Goal: Task Accomplishment & Management: Use online tool/utility

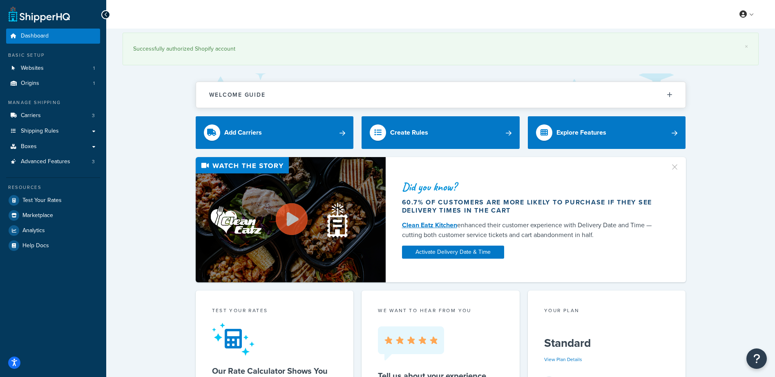
click at [132, 168] on div "Did you know? 60.7% of customers are more likely to purchase if they see delive…" at bounding box center [441, 219] width 636 height 125
click at [48, 114] on link "Carriers 3" at bounding box center [53, 115] width 94 height 15
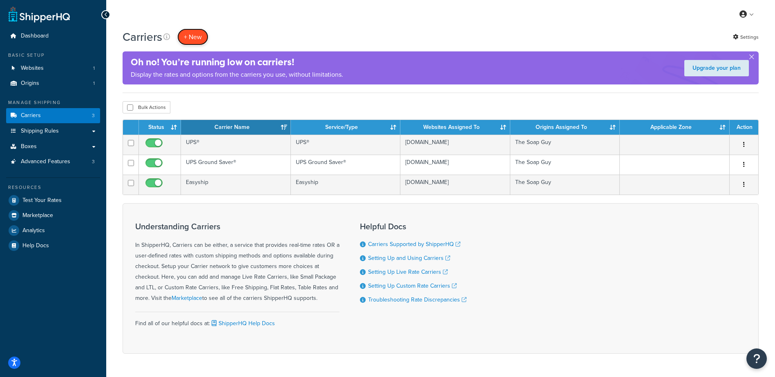
click at [197, 34] on button "+ New" at bounding box center [192, 37] width 31 height 17
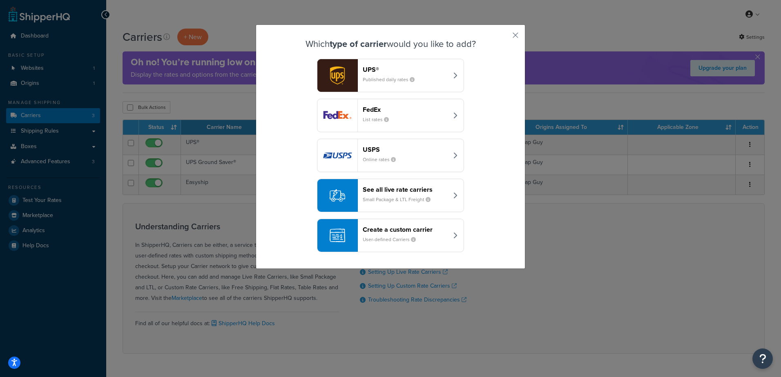
click at [482, 203] on div "UPS® Published daily rates FedEx List rates USPS Online rates See all live rate…" at bounding box center [391, 156] width 228 height 194
click at [490, 178] on div "UPS® Published daily rates FedEx List rates USPS Online rates See all live rate…" at bounding box center [391, 156] width 228 height 194
click at [405, 191] on header "See all live rate carriers" at bounding box center [405, 190] width 85 height 8
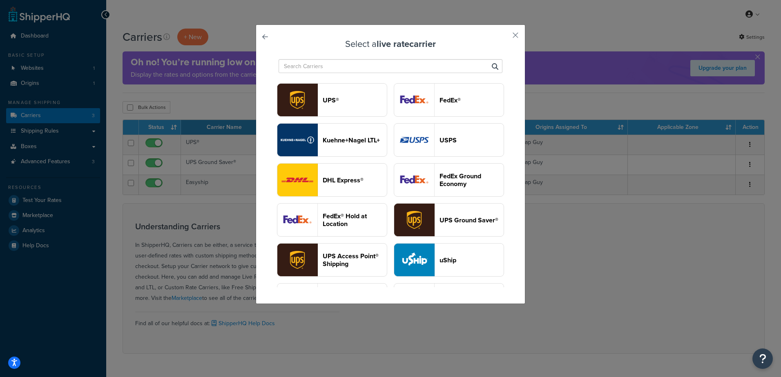
click at [393, 65] on input "text" at bounding box center [391, 66] width 224 height 14
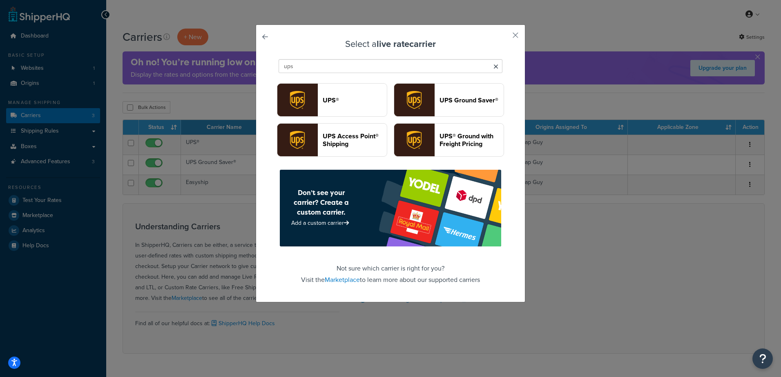
type input "ups"
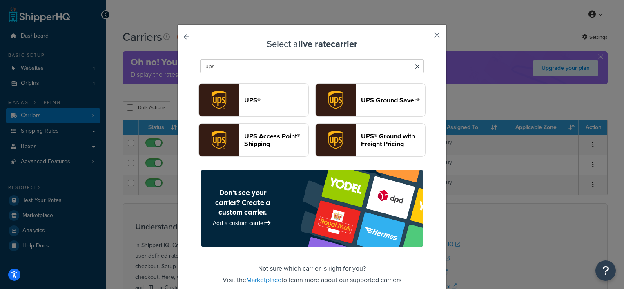
click at [426, 37] on button "button" at bounding box center [425, 38] width 2 height 2
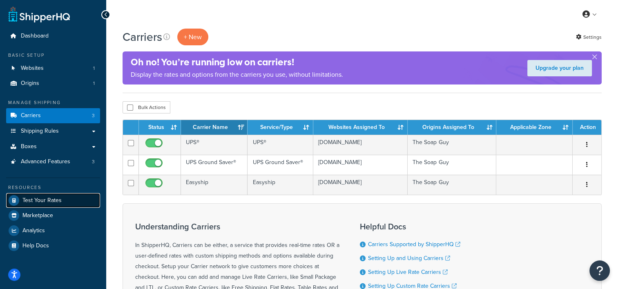
click at [49, 202] on span "Test Your Rates" at bounding box center [41, 200] width 39 height 7
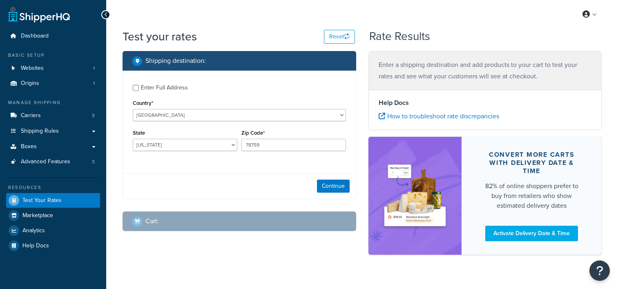
select select "[GEOGRAPHIC_DATA]"
click at [168, 122] on div "Enter Full Address Country* [GEOGRAPHIC_DATA] [GEOGRAPHIC_DATA] [GEOGRAPHIC_DAT…" at bounding box center [239, 119] width 233 height 96
drag, startPoint x: 228, startPoint y: 98, endPoint x: 209, endPoint y: 107, distance: 20.6
click at [225, 98] on div "Country* [GEOGRAPHIC_DATA] [GEOGRAPHIC_DATA] [GEOGRAPHIC_DATA] [GEOGRAPHIC_DATA…" at bounding box center [239, 110] width 213 height 24
drag, startPoint x: 155, startPoint y: 151, endPoint x: 167, endPoint y: 142, distance: 14.3
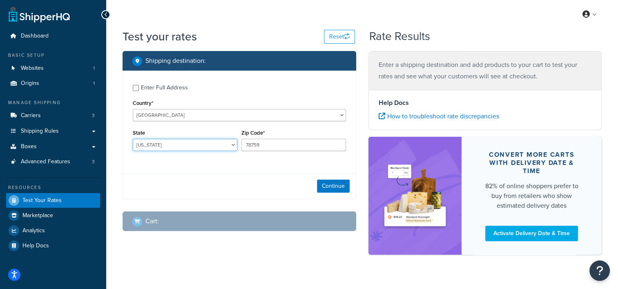
click at [155, 151] on select "[US_STATE] [US_STATE] [US_STATE] [US_STATE] [US_STATE] Armed Forces Americas Ar…" at bounding box center [185, 145] width 105 height 12
click at [292, 91] on label "Enter Full Address" at bounding box center [243, 86] width 205 height 13
click at [139, 91] on input "Enter Full Address" at bounding box center [136, 88] width 6 height 6
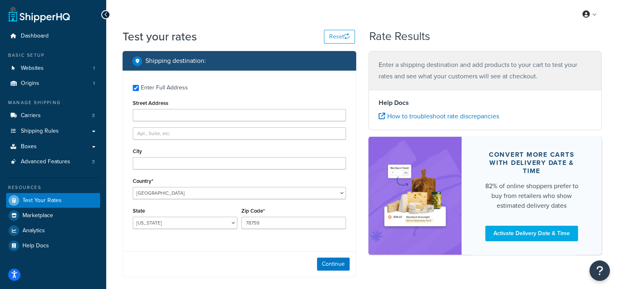
click at [183, 180] on div "Country* [GEOGRAPHIC_DATA] [GEOGRAPHIC_DATA] [GEOGRAPHIC_DATA] [GEOGRAPHIC_DATA…" at bounding box center [239, 188] width 213 height 24
click at [136, 87] on input "Enter Full Address" at bounding box center [136, 88] width 6 height 6
checkbox input "false"
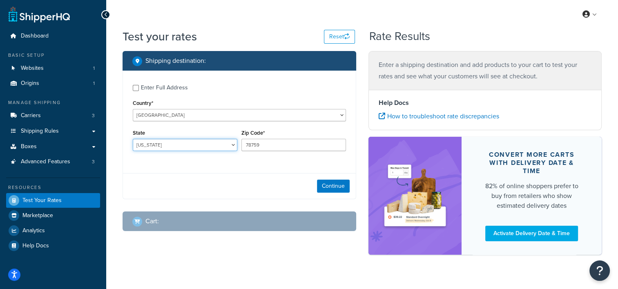
click at [154, 144] on select "[US_STATE] [US_STATE] [US_STATE] [US_STATE] [US_STATE] Armed Forces Americas Ar…" at bounding box center [185, 145] width 105 height 12
select select "PA"
click at [133, 139] on select "[US_STATE] [US_STATE] [US_STATE] [US_STATE] [US_STATE] Armed Forces Americas Ar…" at bounding box center [185, 145] width 105 height 12
drag, startPoint x: 234, startPoint y: 131, endPoint x: 145, endPoint y: 142, distance: 88.9
click at [145, 141] on div "State [US_STATE] [US_STATE] [US_STATE] [US_STATE] [US_STATE] Armed Forces Ameri…" at bounding box center [239, 142] width 217 height 30
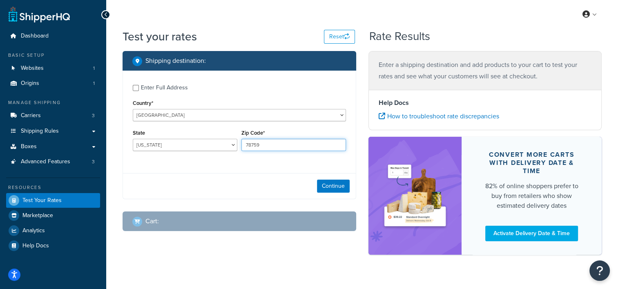
drag, startPoint x: 241, startPoint y: 143, endPoint x: 214, endPoint y: 149, distance: 27.6
click at [214, 150] on div "State [US_STATE] [US_STATE] [US_STATE] [US_STATE] [US_STATE] Armed Forces Ameri…" at bounding box center [239, 142] width 217 height 30
type input "18436"
click at [327, 188] on button "Continue" at bounding box center [333, 186] width 33 height 13
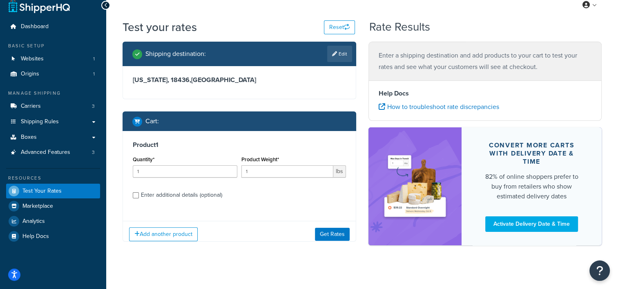
scroll to position [15, 0]
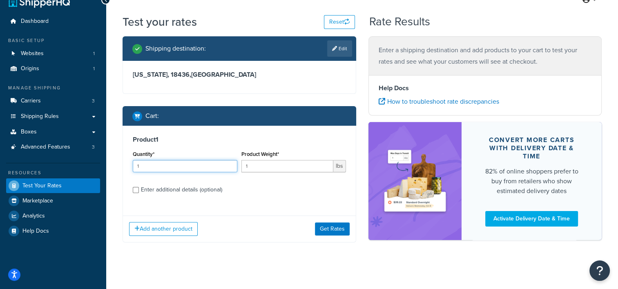
drag, startPoint x: 180, startPoint y: 167, endPoint x: 104, endPoint y: 167, distance: 76.0
click at [103, 167] on div "Dashboard Basic Setup Websites 1 Origins 1 Manage Shipping Carriers 3 Shipping …" at bounding box center [309, 140] width 618 height 310
type input "100"
type input ".18"
click at [320, 225] on button "Get Rates" at bounding box center [332, 229] width 35 height 13
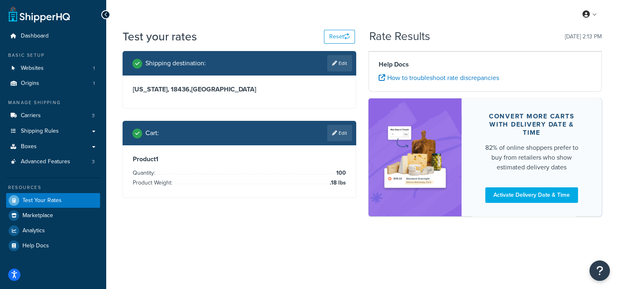
scroll to position [0, 0]
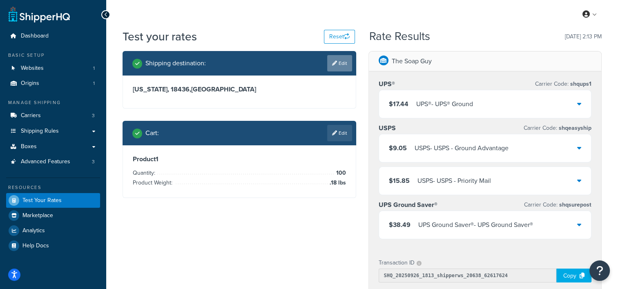
click at [335, 58] on link "Edit" at bounding box center [339, 63] width 25 height 16
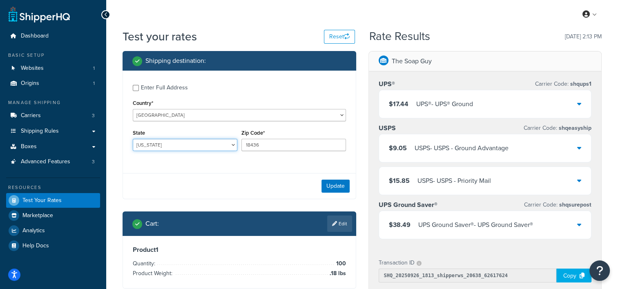
click at [177, 148] on select "[US_STATE] [US_STATE] [US_STATE] [US_STATE] [US_STATE] Armed Forces Americas Ar…" at bounding box center [185, 145] width 105 height 12
select select "MD"
click at [133, 139] on select "[US_STATE] [US_STATE] [US_STATE] [US_STATE] [US_STATE] Armed Forces Americas Ar…" at bounding box center [185, 145] width 105 height 12
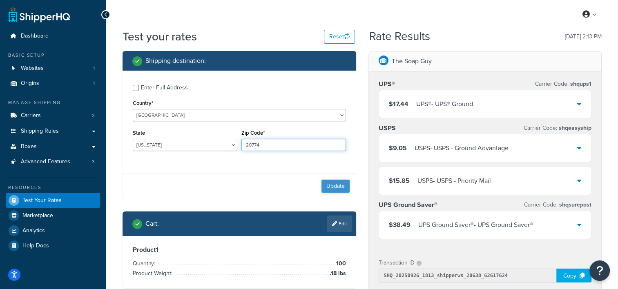
type input "20774"
click at [339, 185] on button "Update" at bounding box center [335, 186] width 28 height 13
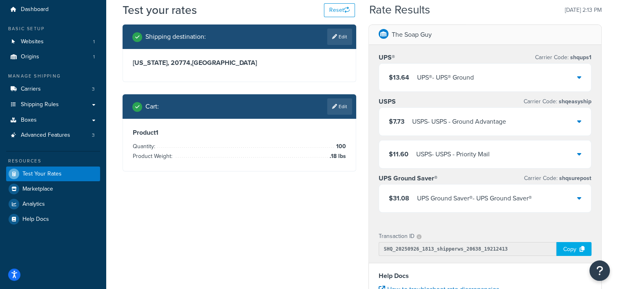
scroll to position [41, 0]
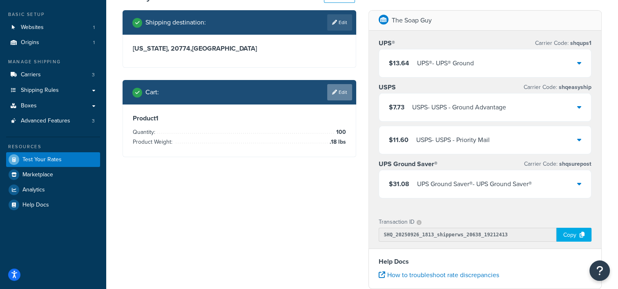
click at [342, 92] on link "Edit" at bounding box center [339, 92] width 25 height 16
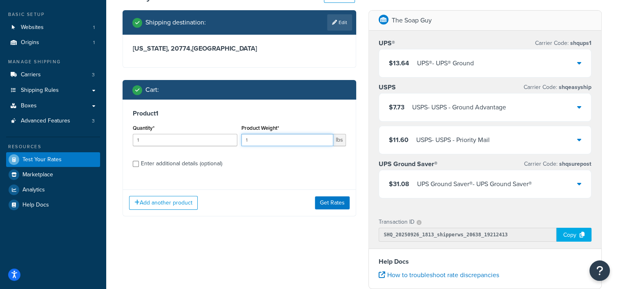
drag, startPoint x: 269, startPoint y: 143, endPoint x: 166, endPoint y: 135, distance: 103.3
click at [168, 135] on div "Quantity* 1 Product Weight* 1 lbs" at bounding box center [239, 138] width 217 height 30
drag, startPoint x: 137, startPoint y: 141, endPoint x: 79, endPoint y: 134, distance: 58.8
click at [78, 135] on div "Dashboard Basic Setup Websites 1 Origins 1 Manage Shipping Carriers 3 Shipping …" at bounding box center [309, 211] width 618 height 504
type input "100"
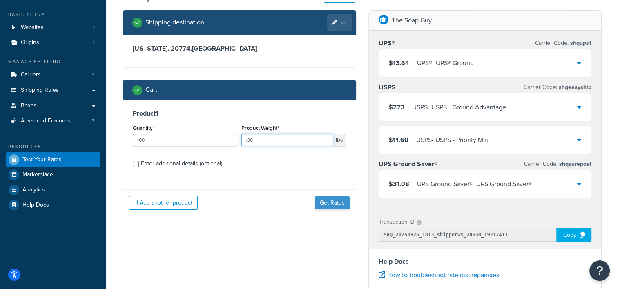
type input ".06"
click at [336, 199] on button "Get Rates" at bounding box center [332, 202] width 35 height 13
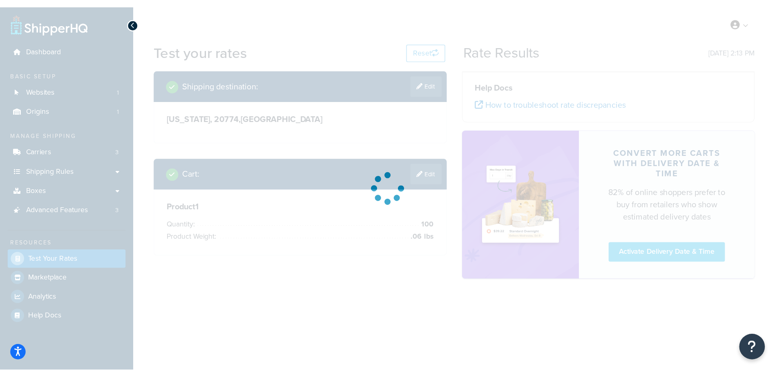
scroll to position [0, 0]
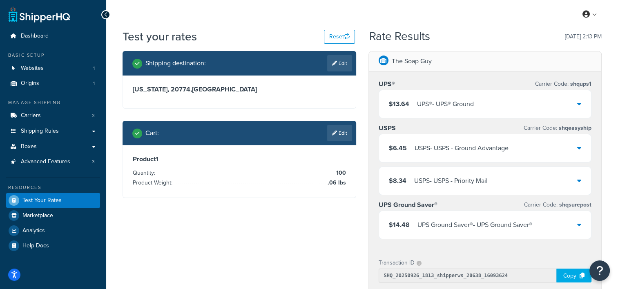
click at [331, 60] on link "Edit" at bounding box center [339, 63] width 25 height 16
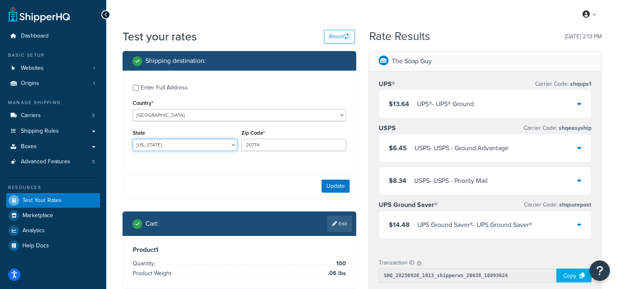
click at [164, 145] on select "[US_STATE] [US_STATE] [US_STATE] [US_STATE] [US_STATE] Armed Forces Americas Ar…" at bounding box center [185, 145] width 105 height 12
select select "CA"
click at [133, 139] on select "[US_STATE] [US_STATE] [US_STATE] [US_STATE] [US_STATE] Armed Forces Americas Ar…" at bounding box center [185, 145] width 105 height 12
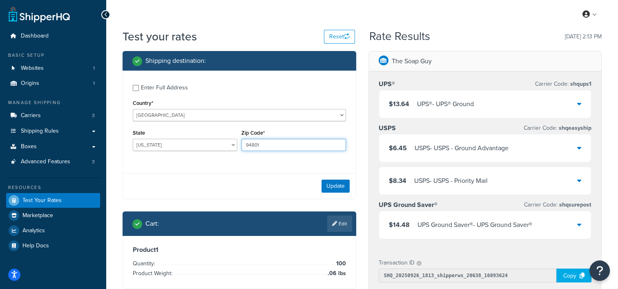
type input "94801"
click at [337, 179] on div "Update" at bounding box center [239, 186] width 233 height 26
click at [335, 183] on button "Update" at bounding box center [335, 186] width 28 height 13
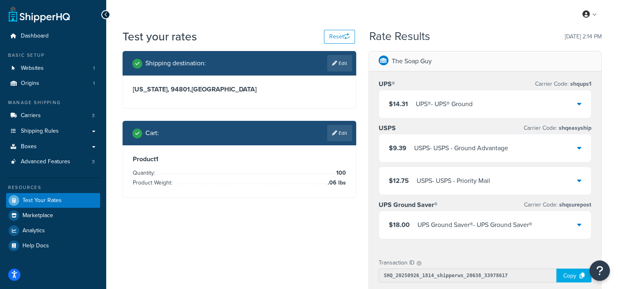
drag, startPoint x: 339, startPoint y: 135, endPoint x: 332, endPoint y: 145, distance: 12.3
click at [339, 135] on link "Edit" at bounding box center [339, 133] width 25 height 16
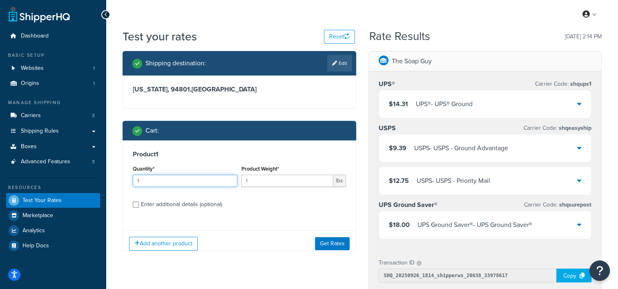
drag, startPoint x: 157, startPoint y: 177, endPoint x: 68, endPoint y: 183, distance: 89.7
click at [66, 185] on div "Dashboard Basic Setup Websites 1 Origins 1 Manage Shipping Carriers 3 Shipping …" at bounding box center [309, 252] width 618 height 504
type input "100"
type input ".09"
click at [332, 242] on button "Get Rates" at bounding box center [332, 243] width 35 height 13
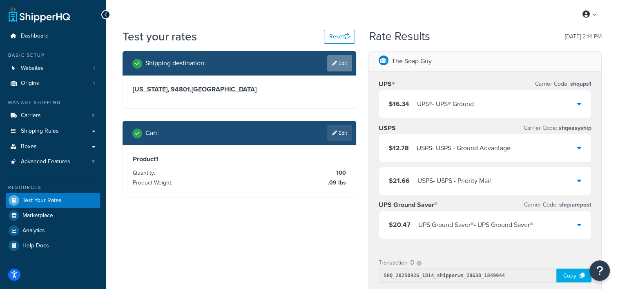
click at [345, 63] on link "Edit" at bounding box center [339, 63] width 25 height 16
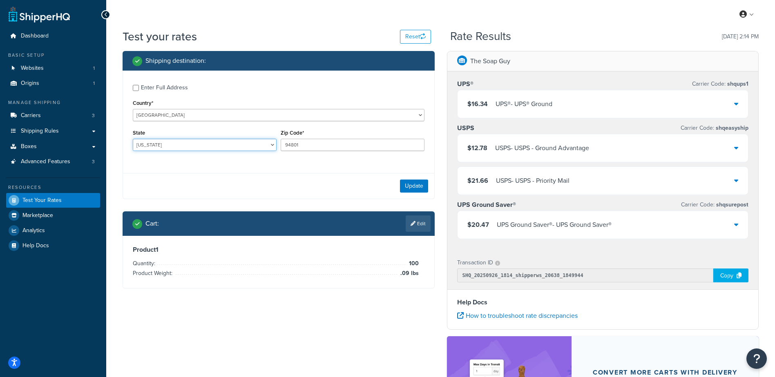
click at [172, 147] on select "[US_STATE] [US_STATE] [US_STATE] [US_STATE] [US_STATE] Armed Forces Americas Ar…" at bounding box center [205, 145] width 144 height 12
select select "UT"
click at [133, 139] on select "[US_STATE] [US_STATE] [US_STATE] [US_STATE] [US_STATE] Armed Forces Americas Ar…" at bounding box center [205, 145] width 144 height 12
type input "84096"
click at [405, 183] on button "Update" at bounding box center [414, 186] width 28 height 13
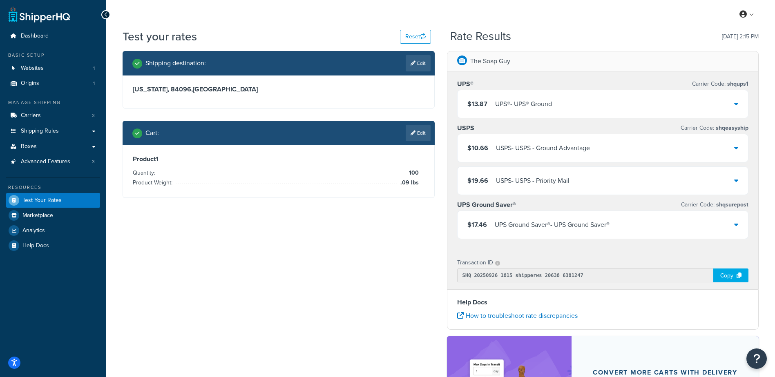
drag, startPoint x: 420, startPoint y: 135, endPoint x: 390, endPoint y: 143, distance: 30.6
click at [419, 135] on link "Edit" at bounding box center [418, 133] width 25 height 16
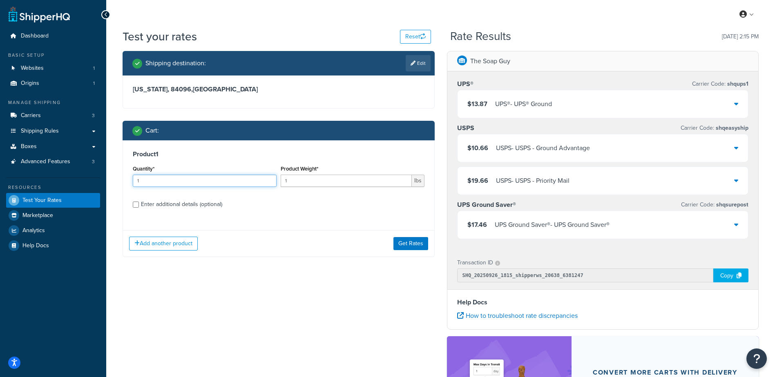
drag, startPoint x: 164, startPoint y: 178, endPoint x: 56, endPoint y: 196, distance: 109.3
click at [56, 195] on div "Dashboard Basic Setup Websites 1 Origins 1 Manage Shipping Carriers 3 Shipping …" at bounding box center [387, 261] width 775 height 523
type input "100"
type input ".04"
click at [419, 243] on button "Get Rates" at bounding box center [410, 243] width 35 height 13
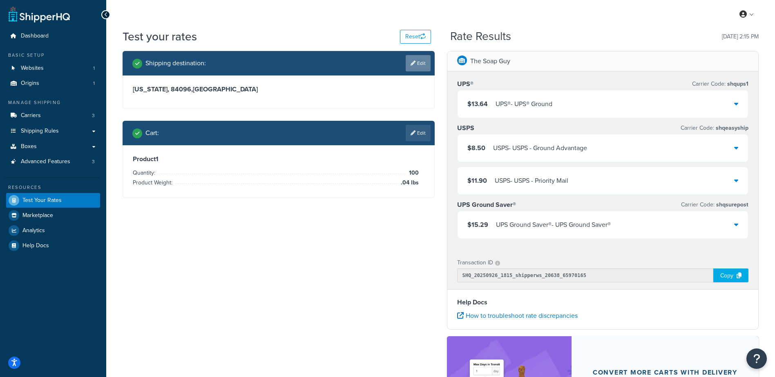
click at [421, 61] on link "Edit" at bounding box center [418, 63] width 25 height 16
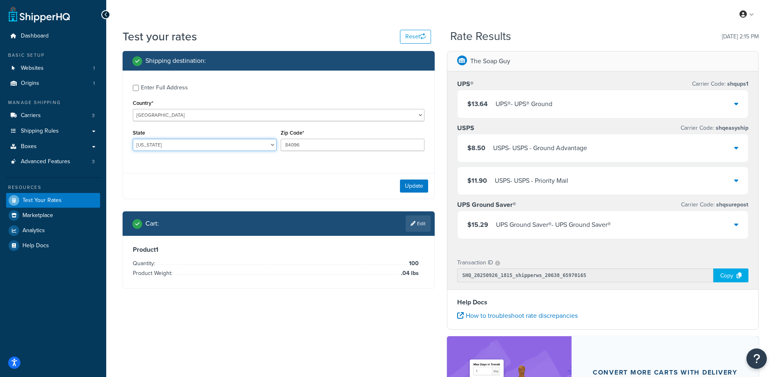
click at [161, 147] on select "[US_STATE] [US_STATE] [US_STATE] [US_STATE] [US_STATE] Armed Forces Americas Ar…" at bounding box center [205, 145] width 144 height 12
select select "NY"
click at [133, 139] on select "[US_STATE] [US_STATE] [US_STATE] [US_STATE] [US_STATE] Armed Forces Americas Ar…" at bounding box center [205, 145] width 144 height 12
type input "11216"
click at [418, 184] on button "Update" at bounding box center [414, 186] width 28 height 13
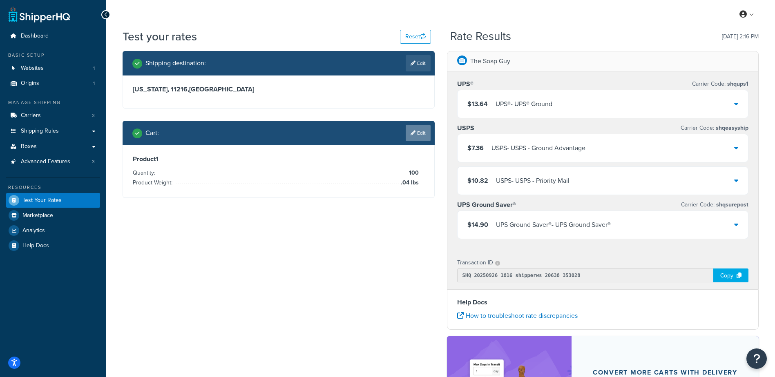
click at [422, 136] on link "Edit" at bounding box center [418, 133] width 25 height 16
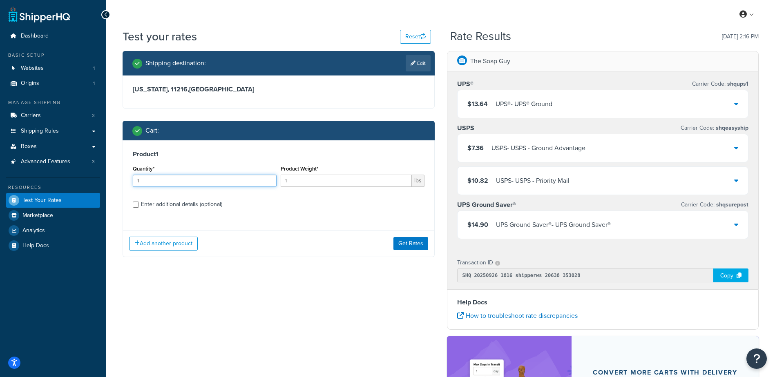
drag, startPoint x: 166, startPoint y: 176, endPoint x: 103, endPoint y: 179, distance: 62.6
click at [101, 183] on div "Dashboard Basic Setup Websites 1 Origins 1 Manage Shipping Carriers 3 Shipping …" at bounding box center [387, 261] width 775 height 523
type input "100"
type input ".04"
click at [419, 246] on button "Get Rates" at bounding box center [410, 243] width 35 height 13
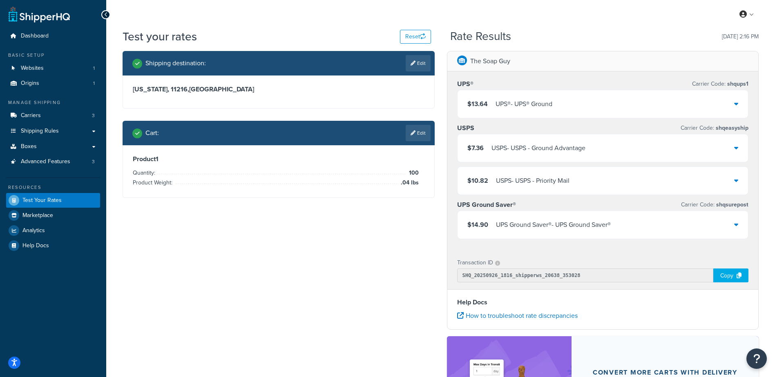
drag, startPoint x: 418, startPoint y: 63, endPoint x: 412, endPoint y: 64, distance: 5.7
click at [418, 64] on link "Edit" at bounding box center [418, 63] width 25 height 16
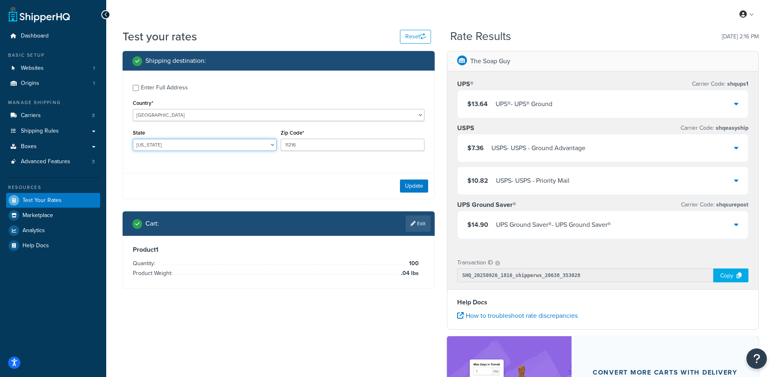
click at [193, 147] on select "[US_STATE] [US_STATE] [US_STATE] [US_STATE] [US_STATE] Armed Forces Americas Ar…" at bounding box center [205, 145] width 144 height 12
select select "[GEOGRAPHIC_DATA]"
click at [133, 139] on select "[US_STATE] [US_STATE] [US_STATE] [US_STATE] [US_STATE] Armed Forces Americas Ar…" at bounding box center [205, 145] width 144 height 12
type input "76053"
click at [411, 183] on button "Update" at bounding box center [414, 186] width 28 height 13
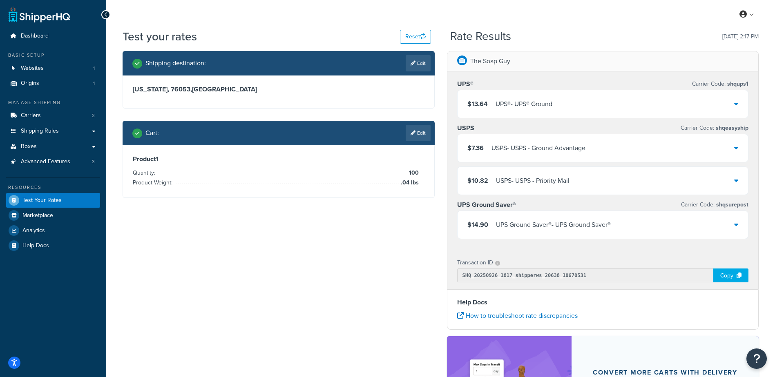
click at [406, 136] on link "Edit" at bounding box center [418, 133] width 25 height 16
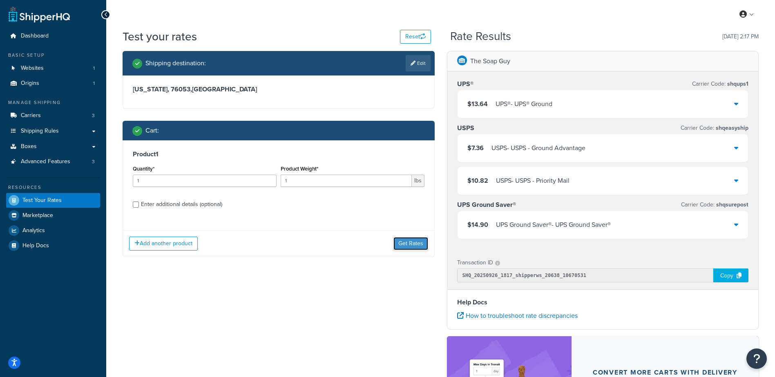
click at [409, 240] on button "Get Rates" at bounding box center [410, 243] width 35 height 13
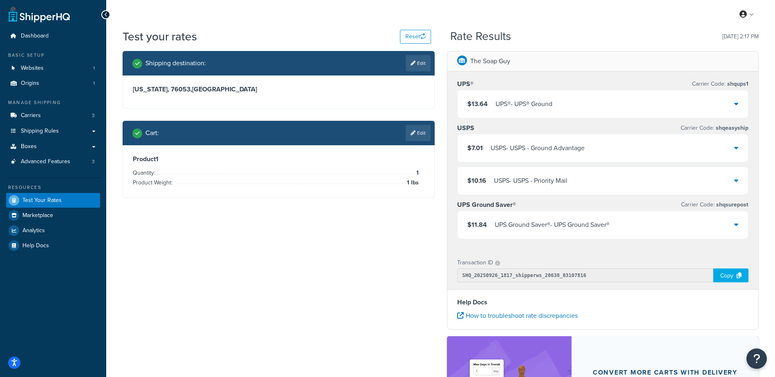
click at [424, 134] on link "Edit" at bounding box center [418, 133] width 25 height 16
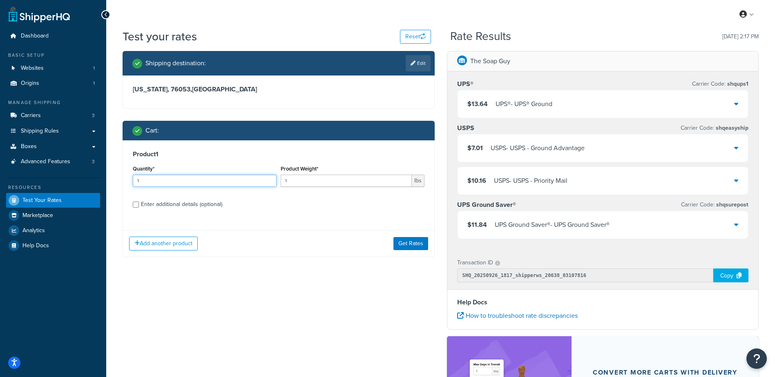
drag, startPoint x: 134, startPoint y: 177, endPoint x: 101, endPoint y: 173, distance: 33.8
click at [101, 173] on div "Dashboard Basic Setup Websites 1 Origins 1 Manage Shipping Carriers 3 Shipping …" at bounding box center [387, 261] width 775 height 523
type input "100"
type input ".04"
click at [411, 237] on div "Add another product Get Rates" at bounding box center [278, 243] width 311 height 27
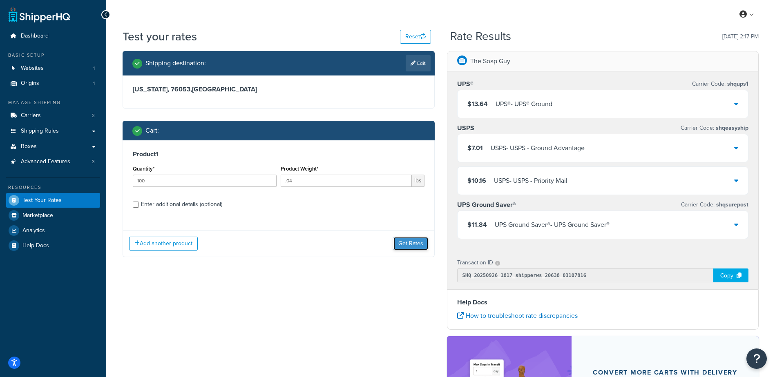
click at [413, 241] on button "Get Rates" at bounding box center [410, 243] width 35 height 13
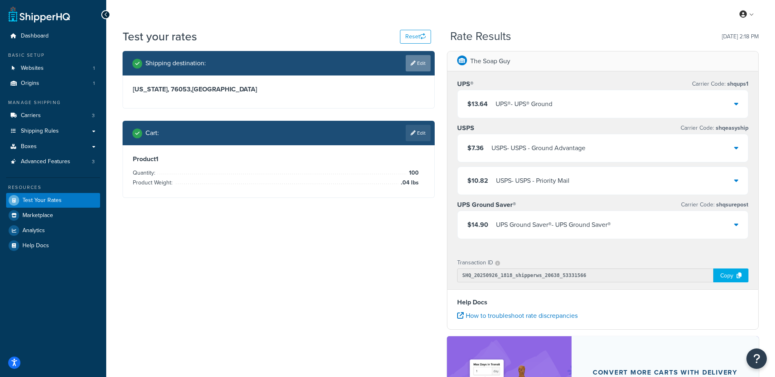
click at [409, 68] on link "Edit" at bounding box center [418, 63] width 25 height 16
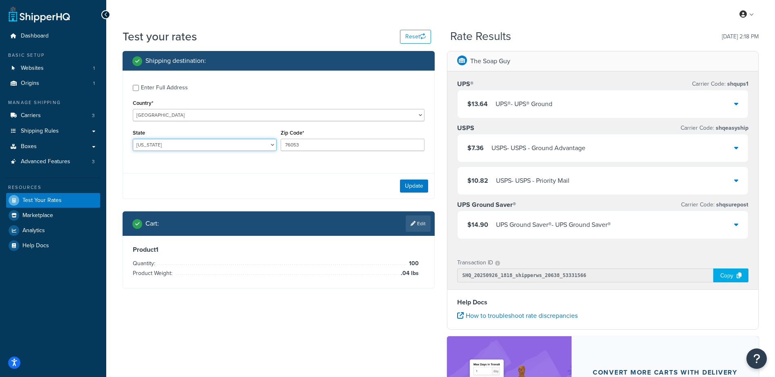
click at [161, 142] on select "[US_STATE] [US_STATE] [US_STATE] [US_STATE] [US_STATE] Armed Forces Americas Ar…" at bounding box center [205, 145] width 144 height 12
select select "CO"
click at [133, 139] on select "[US_STATE] [US_STATE] [US_STATE] [US_STATE] [US_STATE] Armed Forces Americas Ar…" at bounding box center [205, 145] width 144 height 12
type input "80017"
click at [413, 183] on button "Update" at bounding box center [414, 186] width 28 height 13
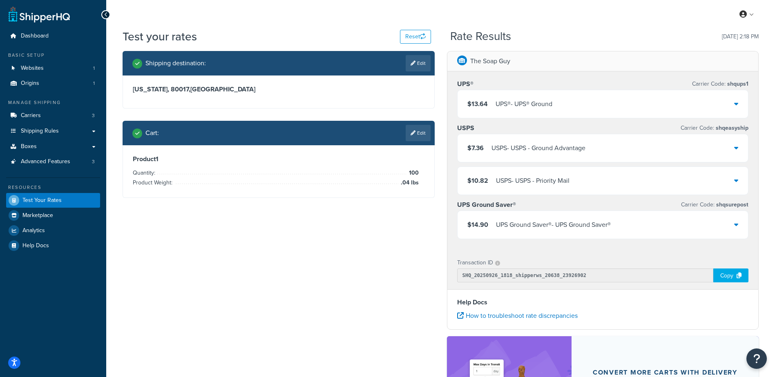
click at [417, 132] on link "Edit" at bounding box center [418, 133] width 25 height 16
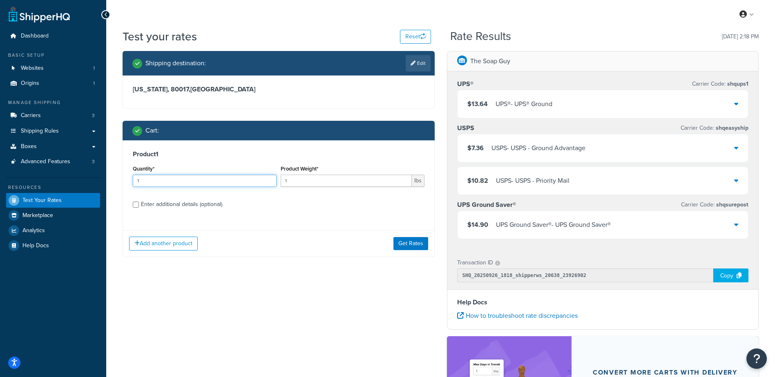
drag, startPoint x: 174, startPoint y: 179, endPoint x: 55, endPoint y: 172, distance: 118.7
click at [56, 174] on div "Dashboard Basic Setup Websites 1 Origins 1 Manage Shipping Carriers 3 Shipping …" at bounding box center [387, 261] width 775 height 523
type input "100"
type input ".06"
click at [404, 244] on button "Get Rates" at bounding box center [410, 243] width 35 height 13
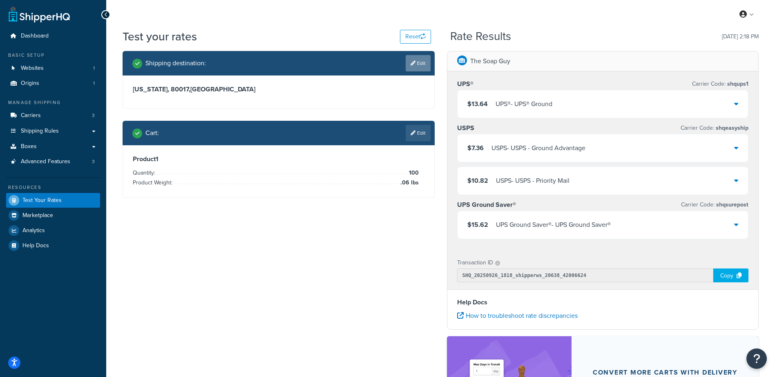
click at [409, 66] on link "Edit" at bounding box center [418, 63] width 25 height 16
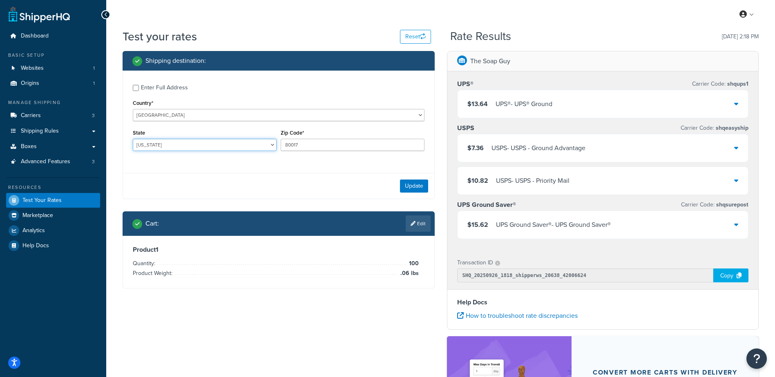
click at [172, 145] on select "[US_STATE] [US_STATE] [US_STATE] [US_STATE] [US_STATE] Armed Forces Americas Ar…" at bounding box center [205, 145] width 144 height 12
select select "FL"
click at [133, 139] on select "[US_STATE] [US_STATE] [US_STATE] [US_STATE] [US_STATE] Armed Forces Americas Ar…" at bounding box center [205, 145] width 144 height 12
type input "32174"
click at [402, 182] on button "Update" at bounding box center [414, 186] width 28 height 13
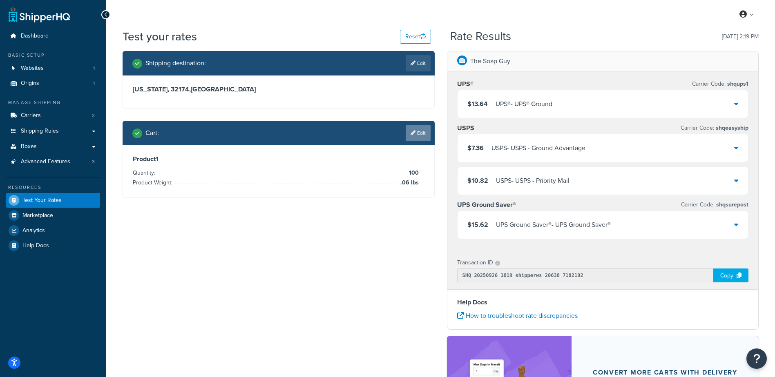
click at [423, 137] on link "Edit" at bounding box center [418, 133] width 25 height 16
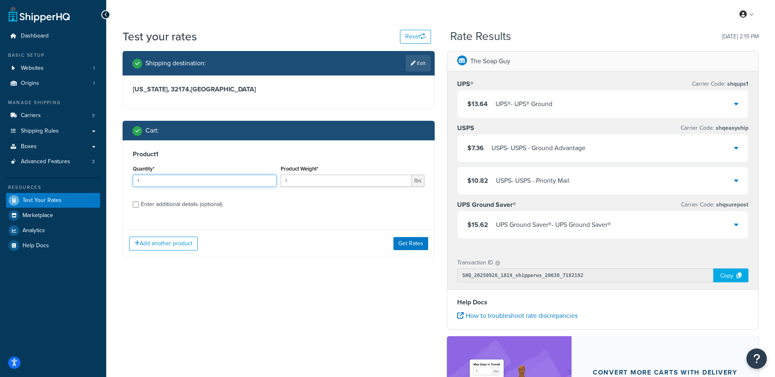
drag, startPoint x: 161, startPoint y: 181, endPoint x: 78, endPoint y: 173, distance: 83.7
click at [75, 177] on div "Dashboard Basic Setup Websites 1 Origins 1 Manage Shipping Carriers 3 Shipping …" at bounding box center [387, 261] width 775 height 523
type input "100"
type input ".08"
click at [396, 243] on button "Get Rates" at bounding box center [410, 243] width 35 height 13
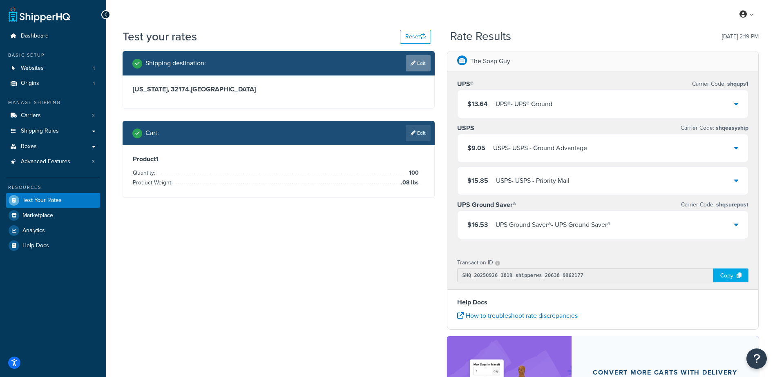
click at [417, 59] on link "Edit" at bounding box center [418, 63] width 25 height 16
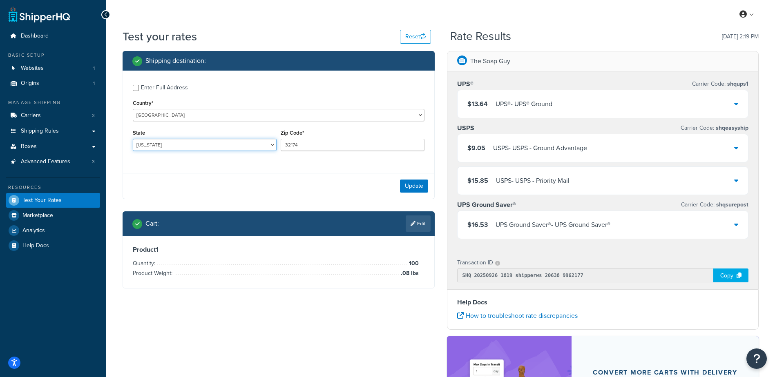
click at [181, 148] on select "[US_STATE] [US_STATE] [US_STATE] [US_STATE] [US_STATE] Armed Forces Americas Ar…" at bounding box center [205, 145] width 144 height 12
select select "NM"
click at [133, 139] on select "[US_STATE] [US_STATE] [US_STATE] [US_STATE] [US_STATE] Armed Forces Americas Ar…" at bounding box center [205, 145] width 144 height 12
type input "87505"
drag, startPoint x: 409, startPoint y: 187, endPoint x: 399, endPoint y: 196, distance: 13.3
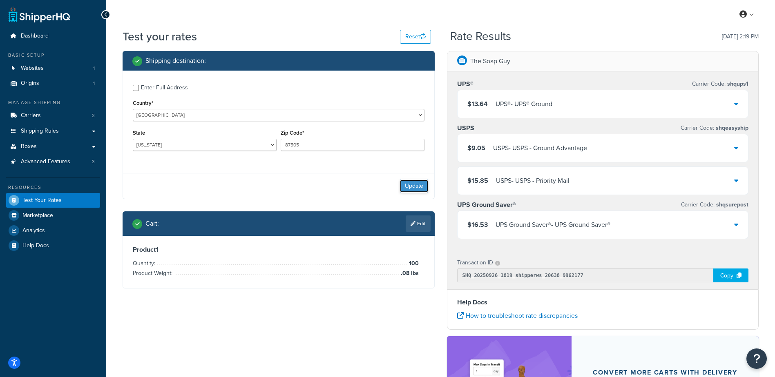
click at [409, 187] on button "Update" at bounding box center [414, 186] width 28 height 13
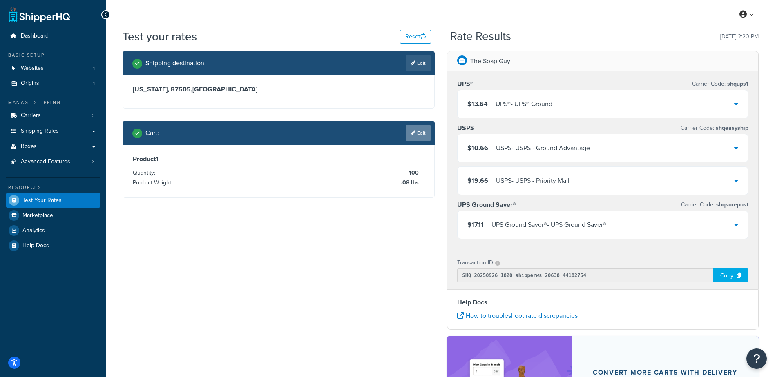
click at [416, 134] on link "Edit" at bounding box center [418, 133] width 25 height 16
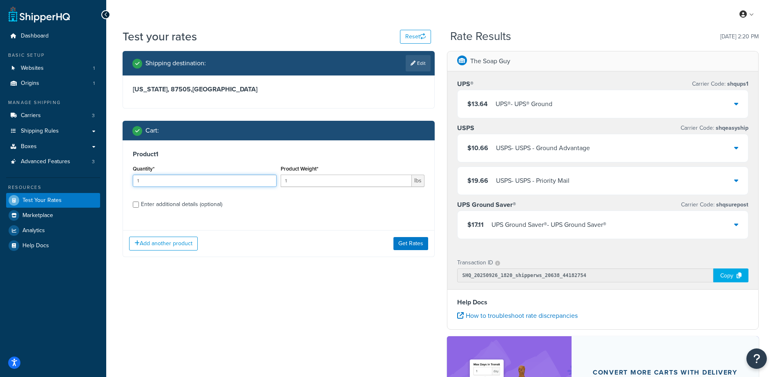
drag, startPoint x: 177, startPoint y: 184, endPoint x: 17, endPoint y: 176, distance: 159.9
click at [21, 175] on div "Dashboard Basic Setup Websites 1 Origins 1 Manage Shipping Carriers 3 Shipping …" at bounding box center [387, 261] width 775 height 523
type input "100"
type input ".03"
click at [420, 244] on button "Get Rates" at bounding box center [410, 243] width 35 height 13
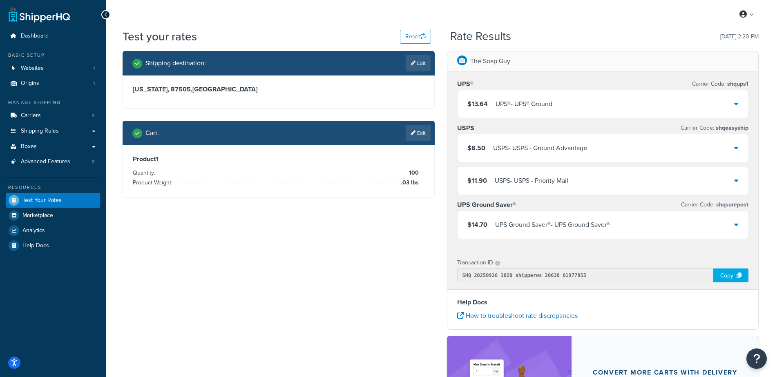
click at [419, 60] on link "Edit" at bounding box center [418, 63] width 25 height 16
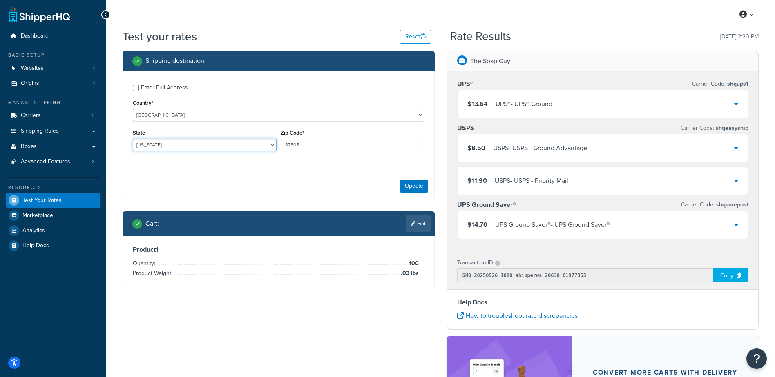
click at [174, 147] on select "[US_STATE] [US_STATE] [US_STATE] [US_STATE] [US_STATE] Armed Forces Americas Ar…" at bounding box center [205, 145] width 144 height 12
select select "PA"
click at [133, 139] on select "[US_STATE] [US_STATE] [US_STATE] [US_STATE] [US_STATE] Armed Forces Americas Ar…" at bounding box center [205, 145] width 144 height 12
type input "19425"
click at [408, 185] on button "Update" at bounding box center [414, 186] width 28 height 13
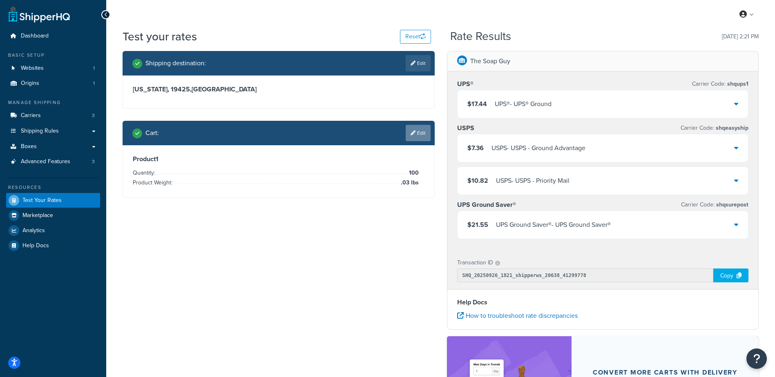
click at [415, 138] on link "Edit" at bounding box center [418, 133] width 25 height 16
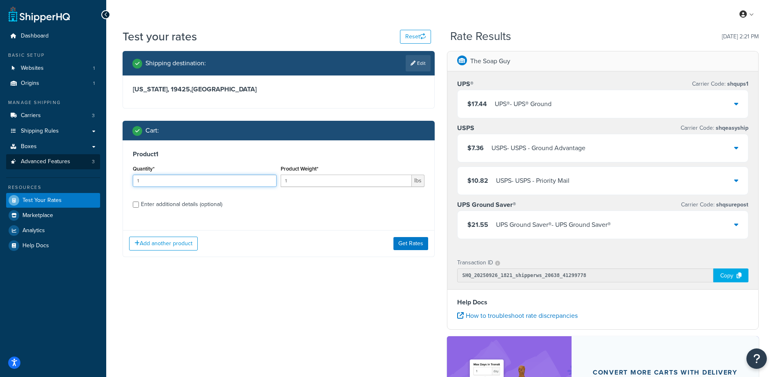
drag, startPoint x: 192, startPoint y: 182, endPoint x: 87, endPoint y: 167, distance: 106.5
click at [85, 168] on div "Dashboard Basic Setup Websites 1 Origins 1 Manage Shipping Carriers 3 Shipping …" at bounding box center [387, 261] width 775 height 523
type input "100"
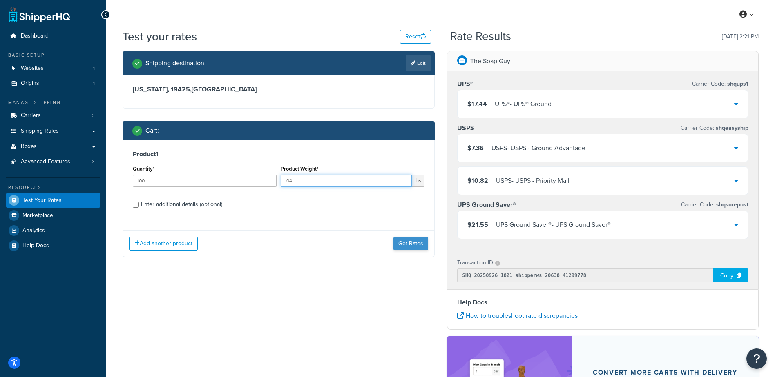
type input ".04"
click at [419, 239] on button "Get Rates" at bounding box center [410, 243] width 35 height 13
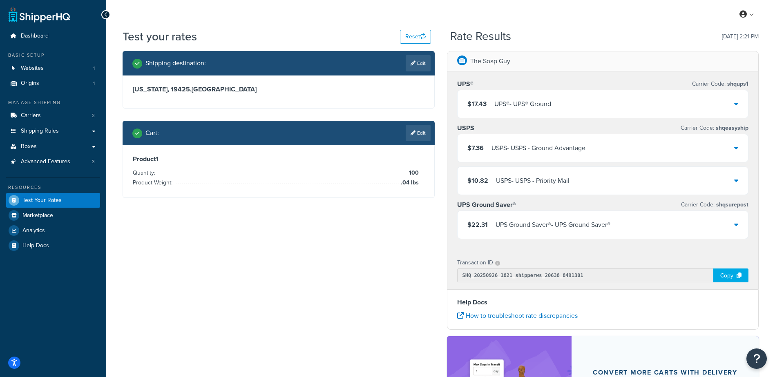
click at [415, 65] on link "Edit" at bounding box center [418, 63] width 25 height 16
select select "PA"
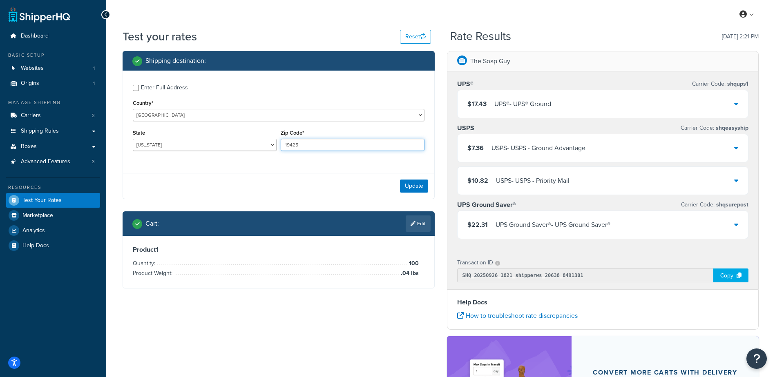
drag, startPoint x: 326, startPoint y: 143, endPoint x: 243, endPoint y: 142, distance: 82.1
click at [243, 142] on div "State [US_STATE] [US_STATE] [US_STATE] [US_STATE] [US_STATE] Armed Forces Ameri…" at bounding box center [279, 142] width 296 height 30
type input "19142"
drag, startPoint x: 413, startPoint y: 184, endPoint x: 407, endPoint y: 206, distance: 22.4
click at [413, 184] on button "Update" at bounding box center [414, 186] width 28 height 13
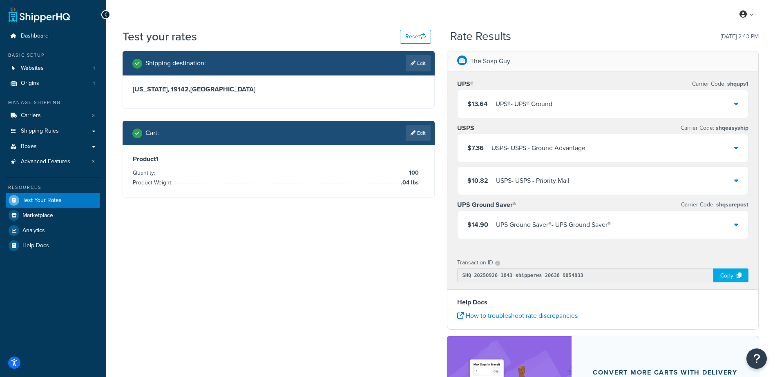
drag, startPoint x: 417, startPoint y: 132, endPoint x: 408, endPoint y: 143, distance: 14.5
click at [417, 132] on link "Edit" at bounding box center [418, 133] width 25 height 16
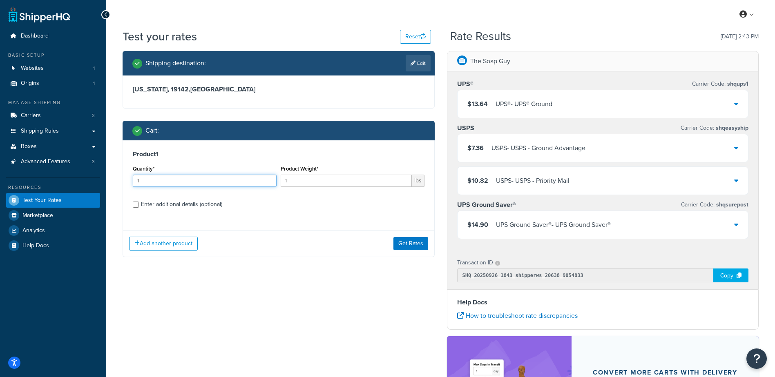
drag, startPoint x: 118, startPoint y: 181, endPoint x: 102, endPoint y: 180, distance: 15.9
click at [102, 181] on div "Dashboard Basic Setup Websites 1 Origins 1 Manage Shipping Carriers 3 Shipping …" at bounding box center [387, 261] width 775 height 523
type input "100"
type input ".21"
click at [400, 246] on button "Get Rates" at bounding box center [410, 243] width 35 height 13
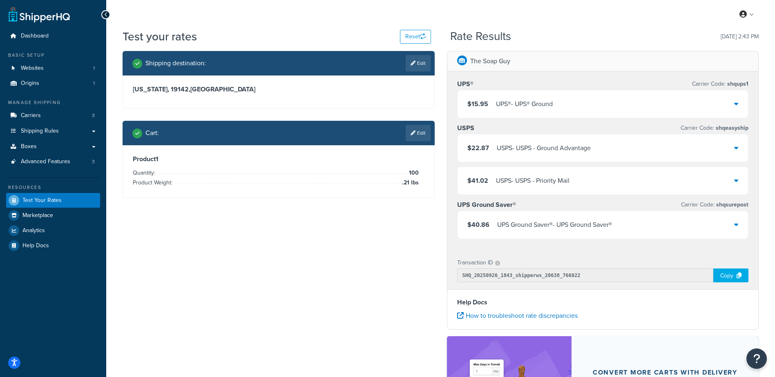
drag, startPoint x: 423, startPoint y: 60, endPoint x: 395, endPoint y: 118, distance: 64.5
click at [422, 61] on link "Edit" at bounding box center [418, 63] width 25 height 16
select select "PA"
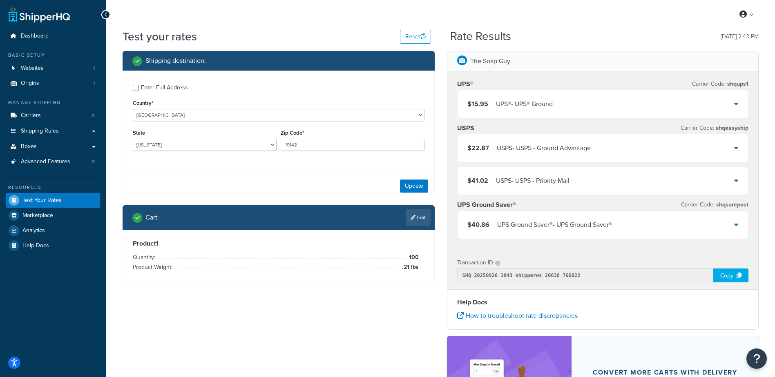
click at [149, 86] on div "Enter Full Address" at bounding box center [164, 87] width 47 height 11
click at [139, 86] on input "Enter Full Address" at bounding box center [136, 88] width 6 height 6
checkbox input "true"
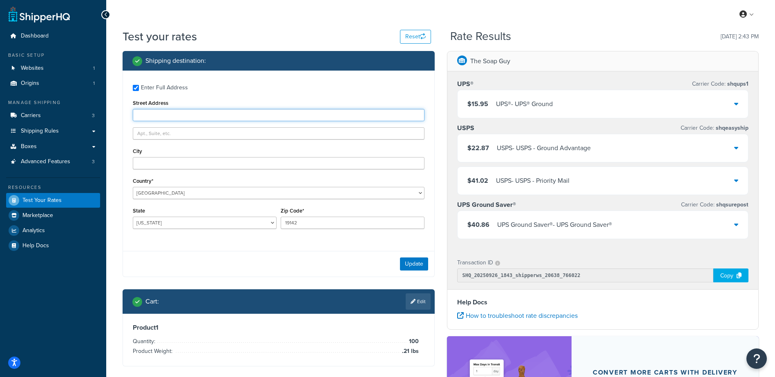
click at [164, 118] on input "Street Address" at bounding box center [279, 115] width 292 height 12
click at [200, 115] on input "2843 S [PERSON_NAME]" at bounding box center [279, 115] width 292 height 12
type input "[STREET_ADDRESS][PERSON_NAME]"
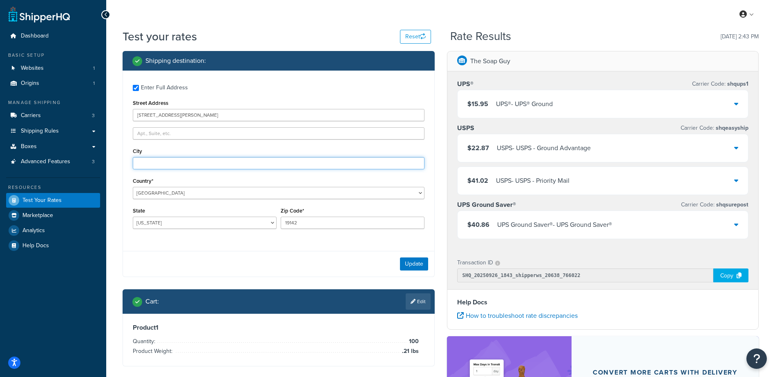
click at [153, 158] on input "City" at bounding box center [279, 163] width 292 height 12
click at [141, 168] on input "City" at bounding box center [279, 163] width 292 height 12
type input "[GEOGRAPHIC_DATA]"
click at [415, 265] on button "Update" at bounding box center [414, 264] width 28 height 13
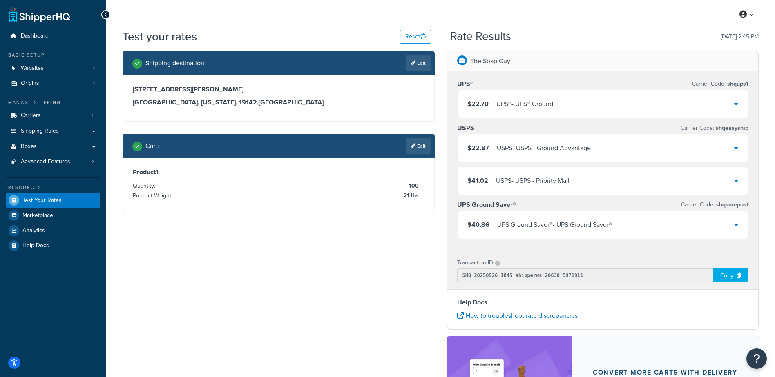
drag, startPoint x: 418, startPoint y: 60, endPoint x: 258, endPoint y: 141, distance: 179.8
click at [418, 60] on link "Edit" at bounding box center [418, 63] width 25 height 16
select select "PA"
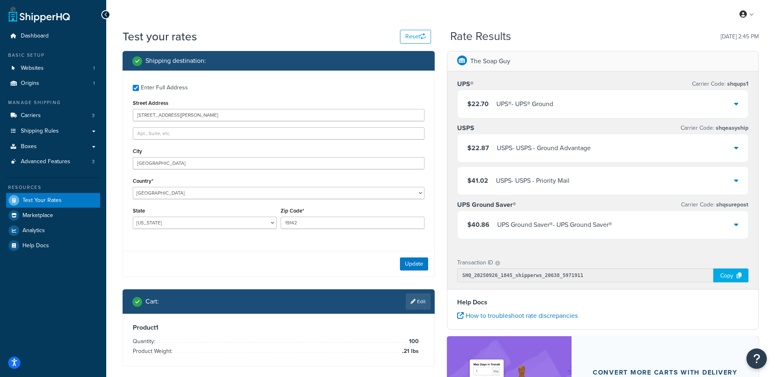
drag, startPoint x: 189, startPoint y: 107, endPoint x: 173, endPoint y: 114, distance: 17.7
click at [168, 113] on div "Street Address [STREET_ADDRESS][PERSON_NAME]" at bounding box center [279, 110] width 292 height 24
drag, startPoint x: 195, startPoint y: 117, endPoint x: -2, endPoint y: 141, distance: 198.4
click at [0, 141] on html "Accessibility Screen-Reader Guide, Feedback, and Issue Reporting | New window S…" at bounding box center [387, 261] width 775 height 523
type input "[STREET_ADDRESS][PERSON_NAME]"
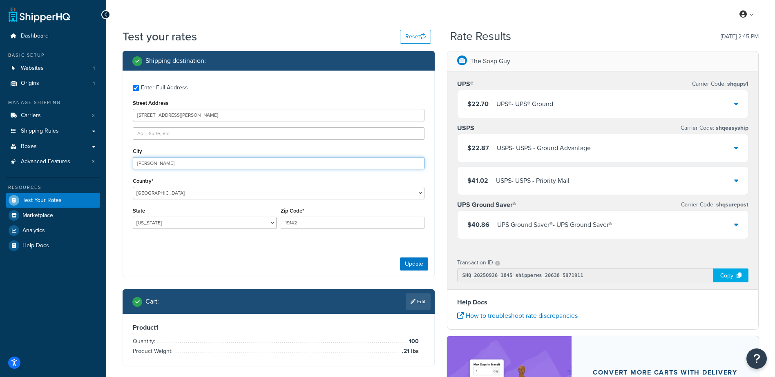
type input "[PERSON_NAME]"
select select "NY"
click at [312, 224] on input "19142" at bounding box center [353, 223] width 144 height 12
drag, startPoint x: 312, startPoint y: 224, endPoint x: 221, endPoint y: 230, distance: 90.4
click at [222, 230] on div "State [US_STATE] [US_STATE] [US_STATE] [US_STATE] [US_STATE] Armed Forces Ameri…" at bounding box center [279, 220] width 296 height 30
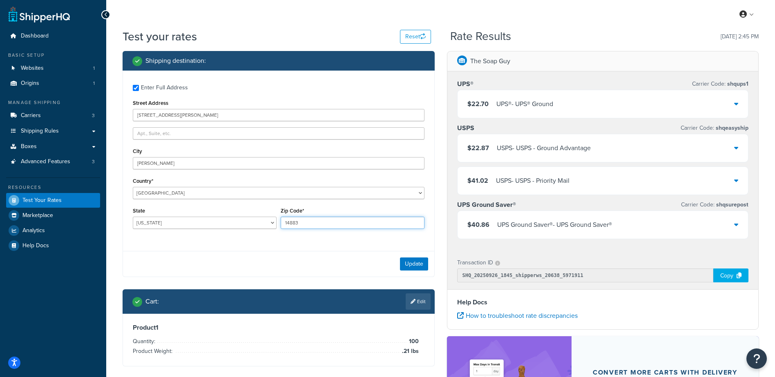
type input "14883"
drag, startPoint x: 314, startPoint y: 256, endPoint x: 413, endPoint y: 267, distance: 99.5
click at [314, 257] on div "Update" at bounding box center [278, 264] width 311 height 26
click at [422, 265] on button "Update" at bounding box center [414, 264] width 28 height 13
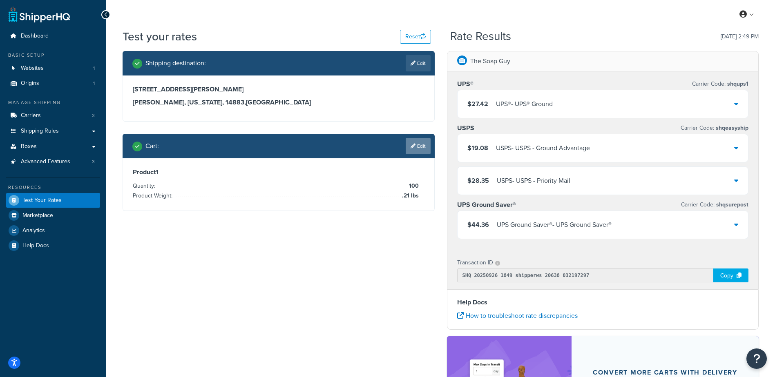
click at [424, 141] on link "Edit" at bounding box center [418, 146] width 25 height 16
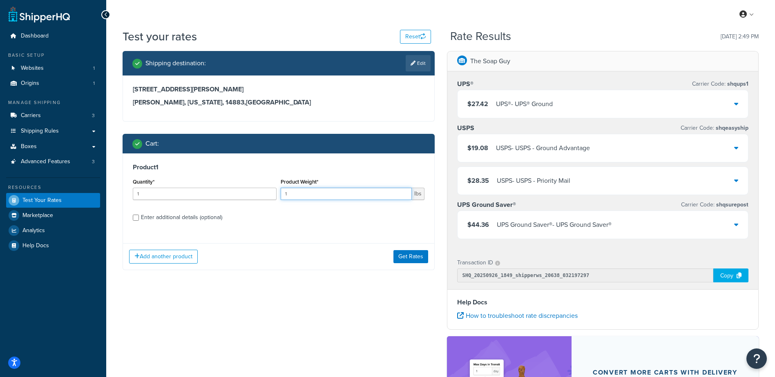
drag, startPoint x: 327, startPoint y: 193, endPoint x: 169, endPoint y: 203, distance: 158.8
click at [192, 196] on div "Quantity* 1 Product Weight* 1 lbs" at bounding box center [279, 191] width 296 height 30
drag, startPoint x: 164, startPoint y: 203, endPoint x: 147, endPoint y: 192, distance: 20.4
click at [148, 192] on div "Quantity* 1" at bounding box center [205, 191] width 148 height 30
drag, startPoint x: 146, startPoint y: 190, endPoint x: 94, endPoint y: 184, distance: 52.2
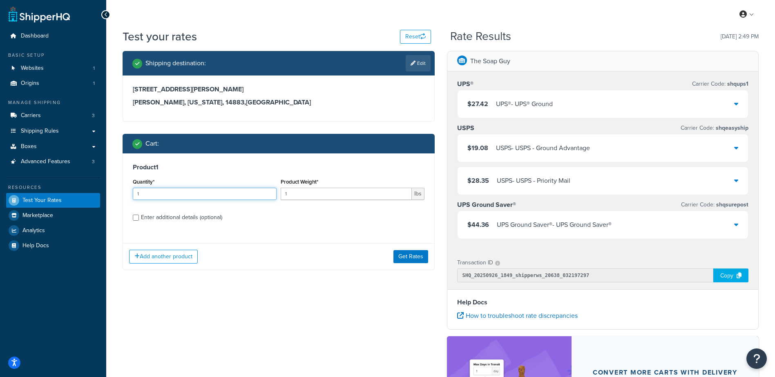
click at [94, 184] on div "Dashboard Basic Setup Websites 1 Origins 1 Manage Shipping Carriers 3 Shipping …" at bounding box center [387, 261] width 775 height 523
type input "100"
type input ".4"
click at [404, 256] on button "Get Rates" at bounding box center [410, 256] width 35 height 13
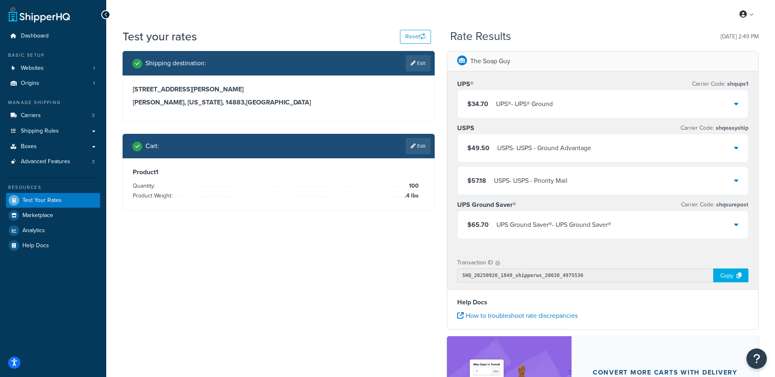
click at [589, 101] on div "$34.70 UPS® - UPS® Ground" at bounding box center [603, 104] width 291 height 28
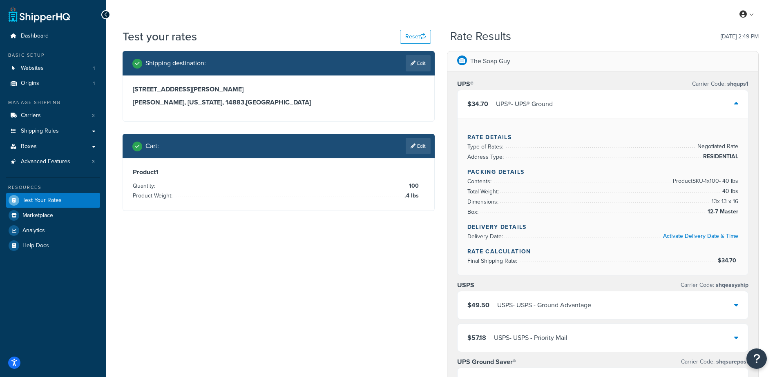
click at [613, 121] on div "Rate Details Type of Rates: Negotiated Rate Address Type: RESIDENTIAL Packing D…" at bounding box center [603, 196] width 291 height 157
click at [586, 92] on div "$34.70 UPS® - UPS® Ground" at bounding box center [603, 104] width 291 height 28
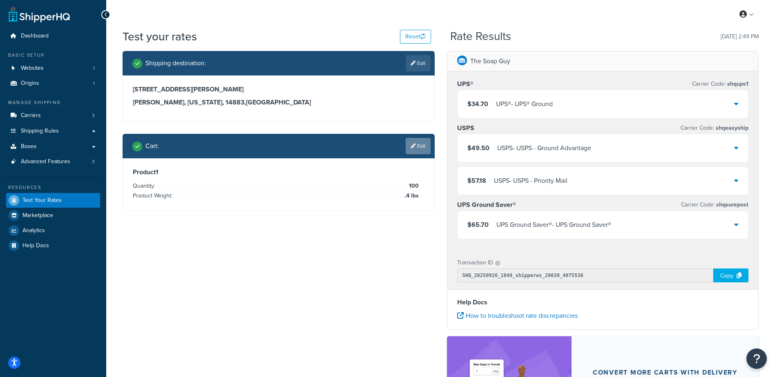
click at [425, 148] on link "Edit" at bounding box center [418, 146] width 25 height 16
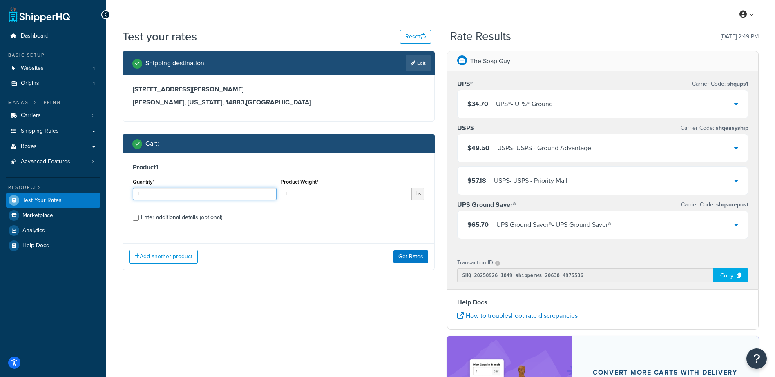
drag, startPoint x: 183, startPoint y: 192, endPoint x: 110, endPoint y: 181, distance: 74.4
click at [110, 182] on div "Test your rates Reset Rate Results [DATE] 2:49 PM Shipping destination : Edit […" at bounding box center [440, 266] width 669 height 474
type input "100"
type input ".41"
click at [413, 261] on button "Get Rates" at bounding box center [410, 256] width 35 height 13
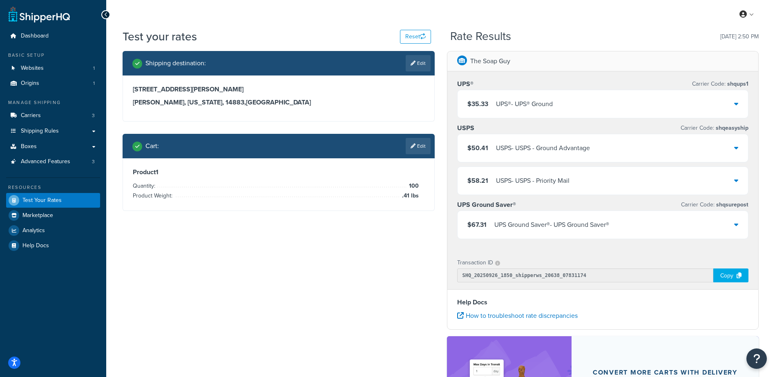
drag, startPoint x: 337, startPoint y: 261, endPoint x: 341, endPoint y: 256, distance: 7.0
click at [337, 261] on div "Shipping destination : Edit [STREET_ADDRESS][PERSON_NAME][PERSON_NAME][US_STATE…" at bounding box center [440, 266] width 648 height 431
drag, startPoint x: 424, startPoint y: 145, endPoint x: 420, endPoint y: 149, distance: 5.5
click at [424, 146] on link "Edit" at bounding box center [418, 146] width 25 height 16
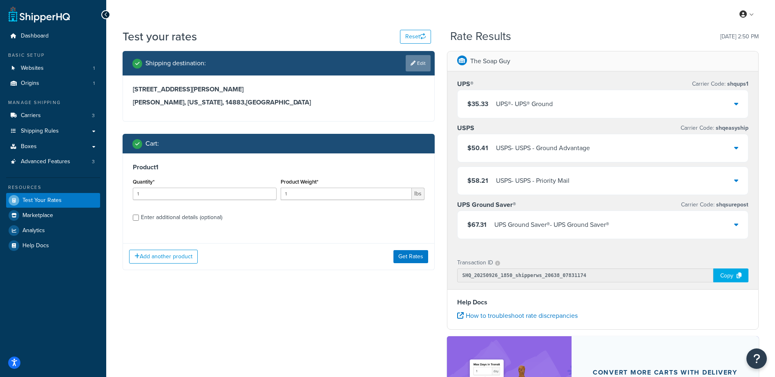
click at [415, 64] on link "Edit" at bounding box center [418, 63] width 25 height 16
select select "NY"
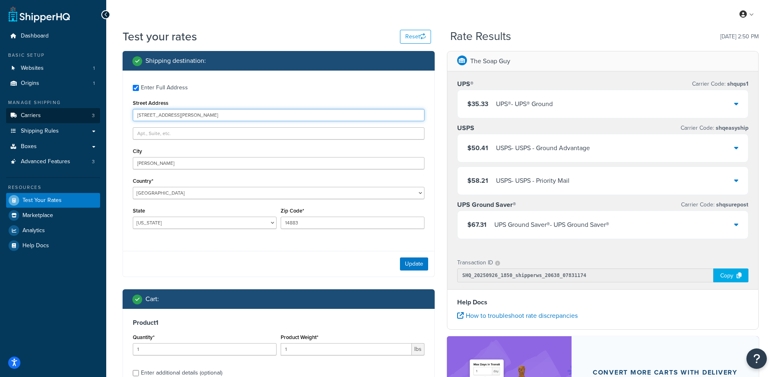
drag, startPoint x: 179, startPoint y: 114, endPoint x: 54, endPoint y: 112, distance: 124.2
click at [54, 112] on div "Dashboard Basic Setup Websites 1 Origins 1 Manage Shipping Carriers 3 Shipping …" at bounding box center [387, 261] width 775 height 523
type input "[STREET_ADDRESS][PERSON_NAME]"
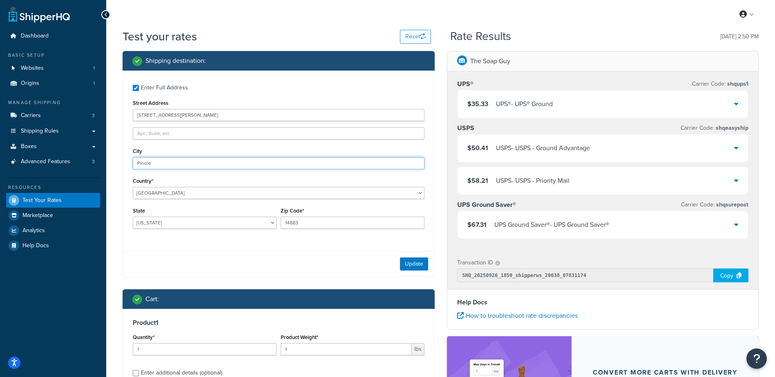
type input "Pinole"
select select "CA"
drag, startPoint x: 275, startPoint y: 222, endPoint x: 267, endPoint y: 221, distance: 8.3
click at [266, 221] on div "State [US_STATE] [US_STATE] [US_STATE] [US_STATE] [US_STATE] Armed Forces Ameri…" at bounding box center [279, 220] width 296 height 30
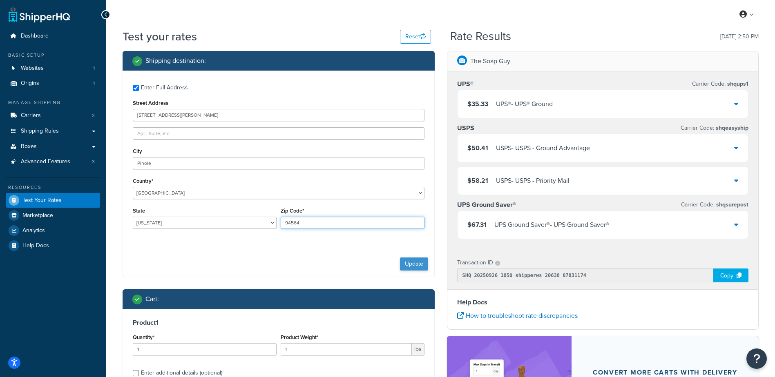
type input "94564"
click at [410, 267] on button "Update" at bounding box center [414, 264] width 28 height 13
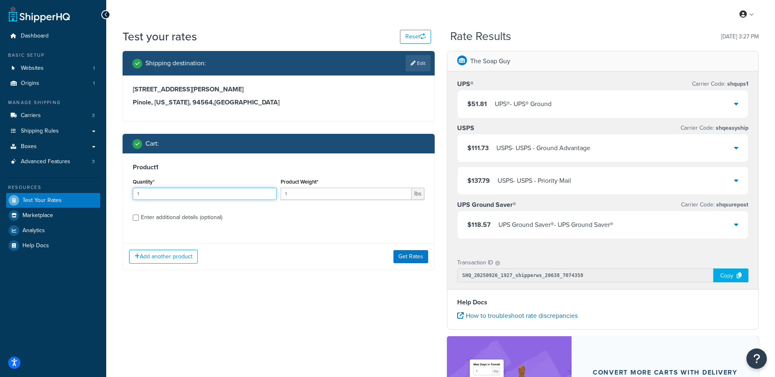
drag, startPoint x: 84, startPoint y: 182, endPoint x: 58, endPoint y: 188, distance: 27.2
click at [60, 185] on div "Dashboard Basic Setup Websites 1 Origins 1 Manage Shipping Carriers 3 Shipping …" at bounding box center [387, 261] width 775 height 523
type input "100"
type input ".21"
click at [420, 261] on button "Get Rates" at bounding box center [410, 256] width 35 height 13
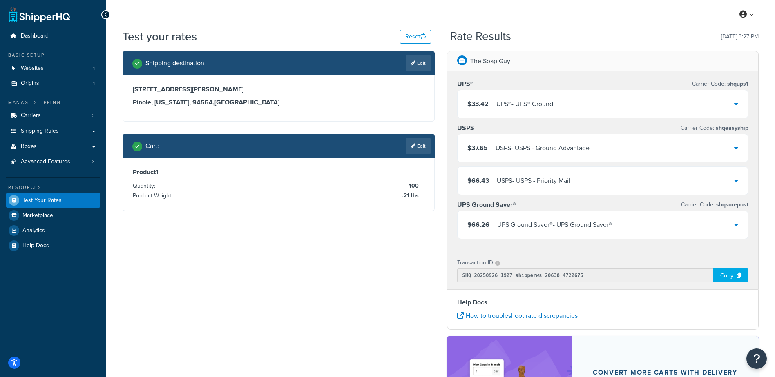
drag, startPoint x: 286, startPoint y: 268, endPoint x: 453, endPoint y: 179, distance: 189.2
click at [286, 268] on div "Shipping destination : Edit [STREET_ADDRESS][PERSON_NAME][US_STATE] Cart : Edit…" at bounding box center [440, 266] width 648 height 431
drag, startPoint x: 332, startPoint y: 243, endPoint x: 337, endPoint y: 236, distance: 9.0
click at [332, 243] on div "Shipping destination : Edit [STREET_ADDRESS][PERSON_NAME][US_STATE] Cart : Edit…" at bounding box center [440, 266] width 648 height 431
click at [407, 151] on link "Edit" at bounding box center [418, 146] width 25 height 16
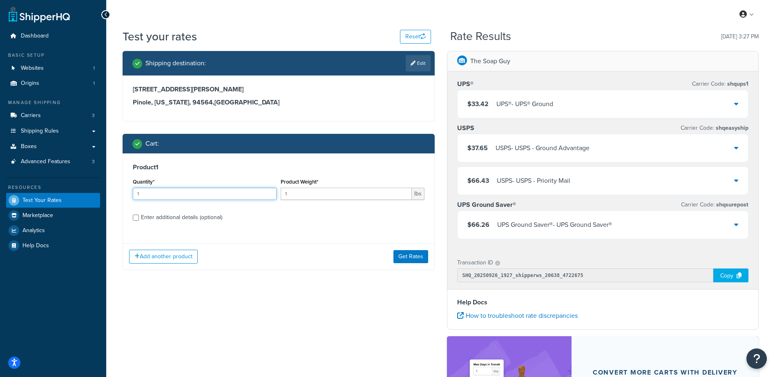
drag, startPoint x: 195, startPoint y: 196, endPoint x: 87, endPoint y: 181, distance: 108.5
click at [87, 182] on div "Dashboard Basic Setup Websites 1 Origins 1 Manage Shipping Carriers 3 Shipping …" at bounding box center [387, 261] width 775 height 523
type input "100"
type input ".19"
click at [413, 258] on button "Get Rates" at bounding box center [410, 256] width 35 height 13
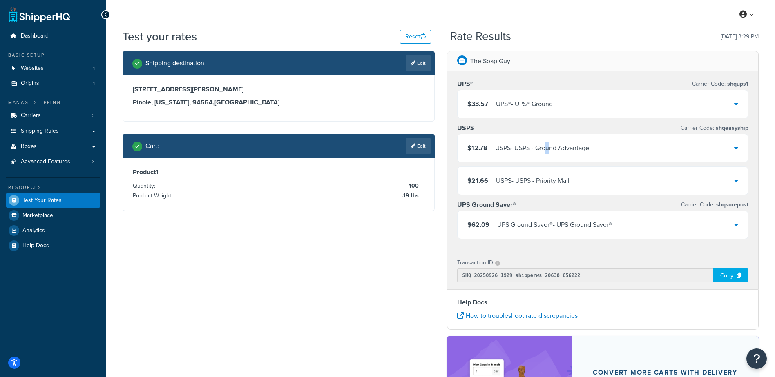
click at [549, 151] on div "USPS - USPS - Ground Advantage" at bounding box center [542, 148] width 94 height 11
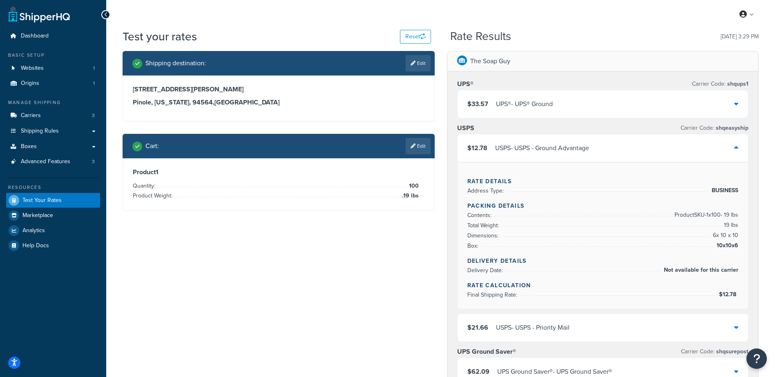
click at [544, 146] on div "USPS - USPS - Ground Advantage" at bounding box center [542, 148] width 94 height 11
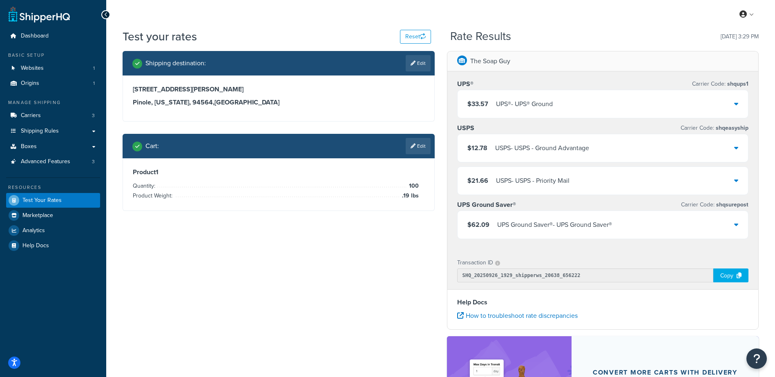
click at [416, 149] on link "Edit" at bounding box center [418, 146] width 25 height 16
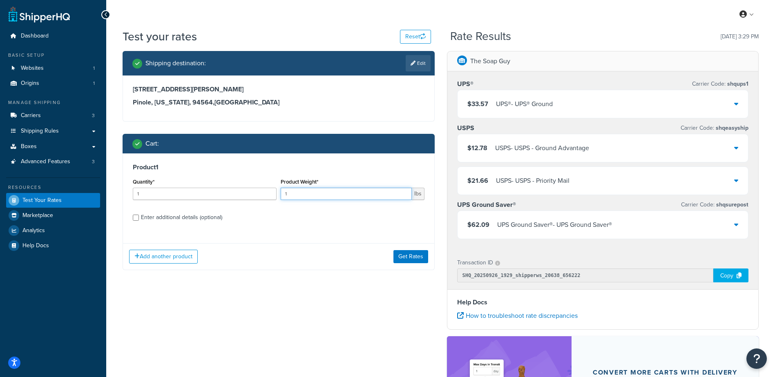
drag, startPoint x: 304, startPoint y: 199, endPoint x: 210, endPoint y: 188, distance: 93.7
click at [208, 190] on div "Quantity* 1 Product Weight* 1 lbs" at bounding box center [279, 191] width 296 height 30
type input ".2"
drag, startPoint x: 162, startPoint y: 192, endPoint x: 122, endPoint y: 196, distance: 40.2
click at [122, 196] on div "Shipping destination : Edit [STREET_ADDRESS][PERSON_NAME][US_STATE] Cart : Prod…" at bounding box center [278, 167] width 324 height 232
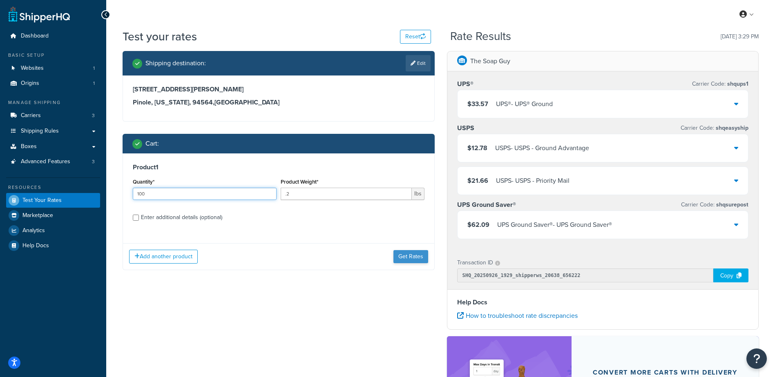
type input "100"
click at [411, 254] on button "Get Rates" at bounding box center [410, 256] width 35 height 13
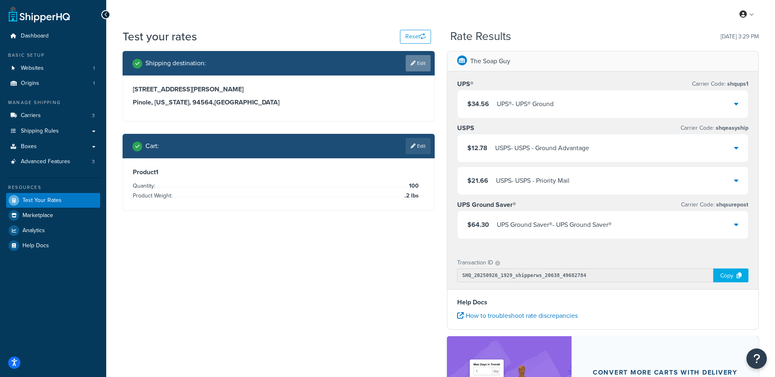
click at [421, 63] on link "Edit" at bounding box center [418, 63] width 25 height 16
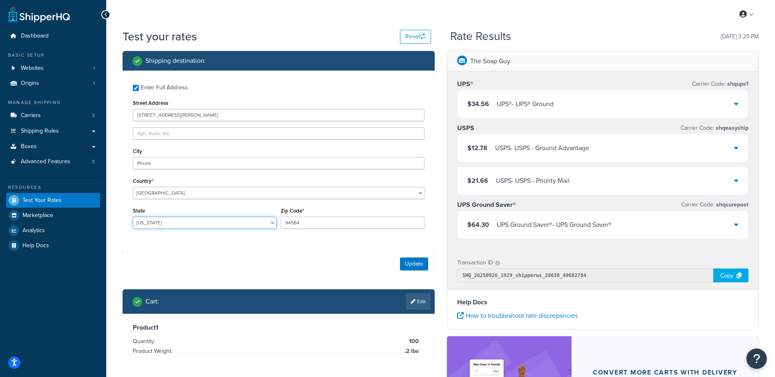
click at [167, 223] on select "[US_STATE] [US_STATE] [US_STATE] [US_STATE] [US_STATE] Armed Forces Americas Ar…" at bounding box center [205, 223] width 144 height 12
select select "GA"
click at [133, 217] on select "[US_STATE] [US_STATE] [US_STATE] [US_STATE] [US_STATE] Armed Forces Americas Ar…" at bounding box center [205, 223] width 144 height 12
drag, startPoint x: 308, startPoint y: 220, endPoint x: 215, endPoint y: 228, distance: 93.5
click at [217, 228] on div "State [US_STATE] [US_STATE] [US_STATE] [US_STATE] [US_STATE] Armed Forces Ameri…" at bounding box center [279, 220] width 296 height 30
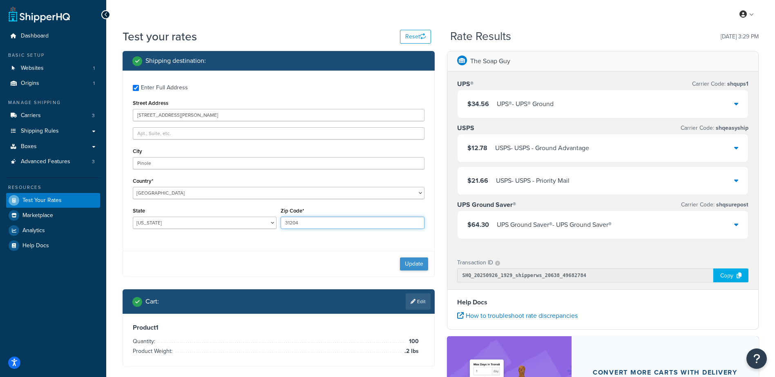
type input "31204"
click at [408, 259] on button "Update" at bounding box center [414, 264] width 28 height 13
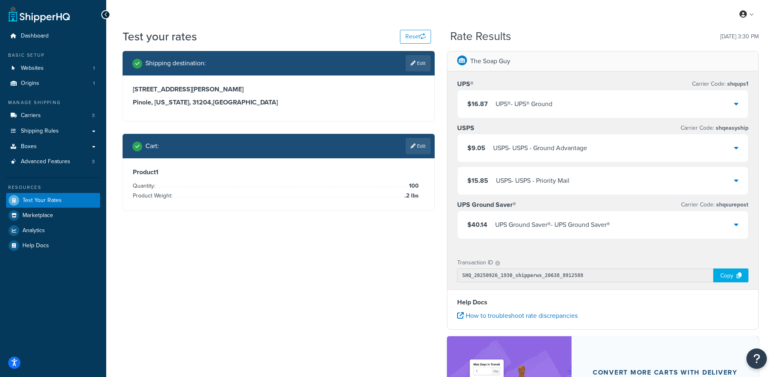
click at [414, 146] on icon at bounding box center [413, 146] width 5 height 5
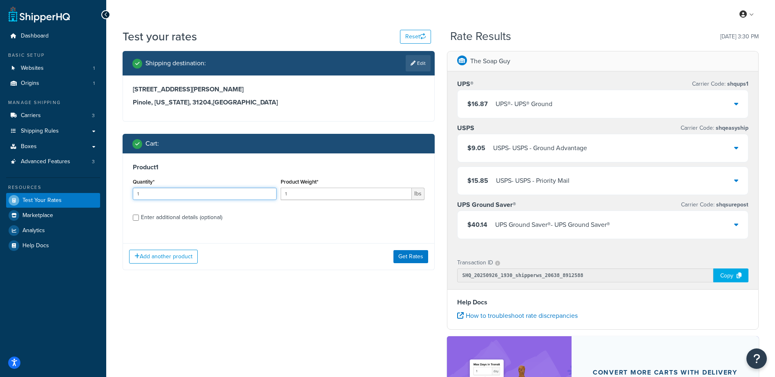
drag, startPoint x: 208, startPoint y: 197, endPoint x: 82, endPoint y: 194, distance: 125.4
click at [82, 194] on div "Dashboard Basic Setup Websites 1 Origins 1 Manage Shipping Carriers 3 Shipping …" at bounding box center [387, 261] width 775 height 523
type input "100"
type input ".21"
click at [402, 255] on button "Get Rates" at bounding box center [410, 256] width 35 height 13
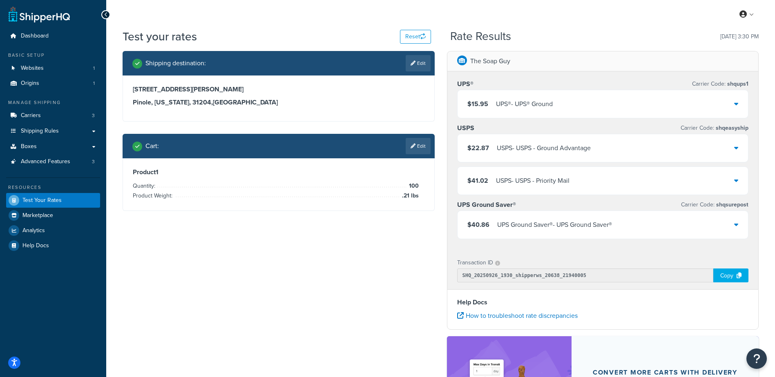
click at [518, 149] on div "USPS - USPS - Ground Advantage" at bounding box center [544, 148] width 94 height 11
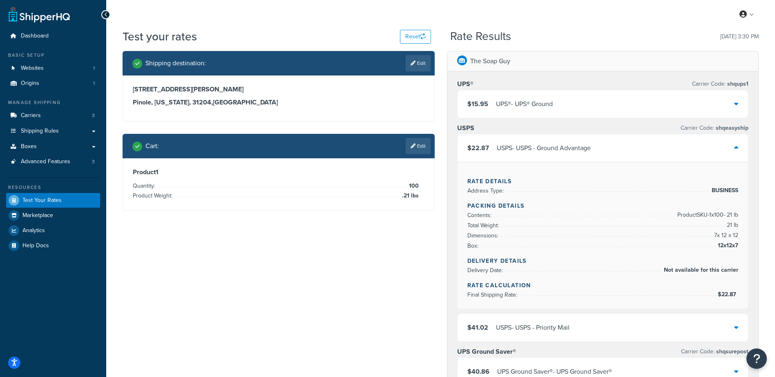
click at [518, 149] on div "USPS - USPS - Ground Advantage" at bounding box center [544, 148] width 94 height 11
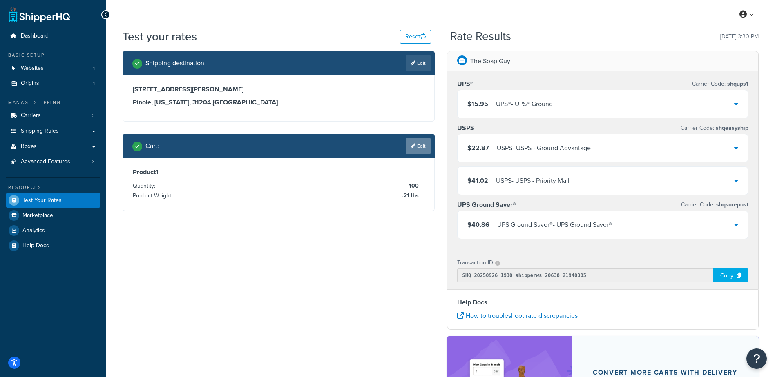
click at [411, 150] on link "Edit" at bounding box center [418, 146] width 25 height 16
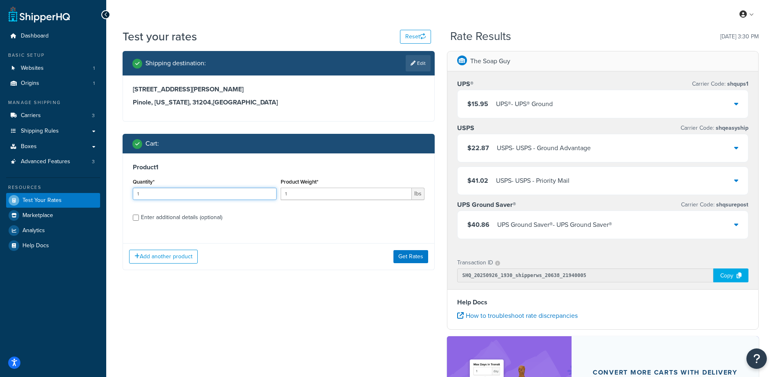
drag, startPoint x: 237, startPoint y: 192, endPoint x: 179, endPoint y: 190, distance: 58.0
click at [179, 190] on input "1" at bounding box center [205, 194] width 144 height 12
type input "100"
type input ".2"
click at [415, 252] on button "Get Rates" at bounding box center [410, 256] width 35 height 13
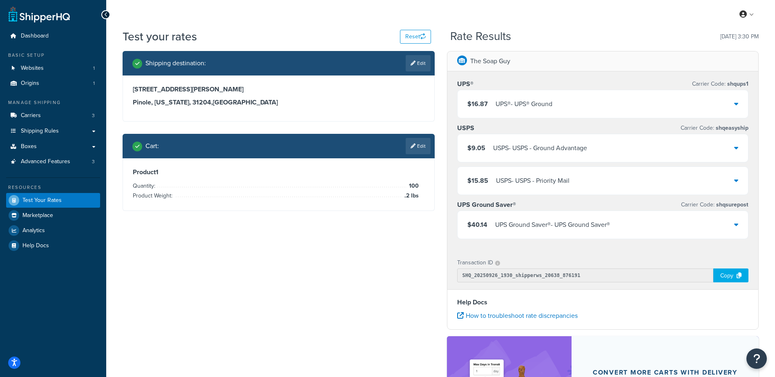
click at [579, 98] on div "$16.87 UPS® - UPS® Ground" at bounding box center [603, 104] width 291 height 28
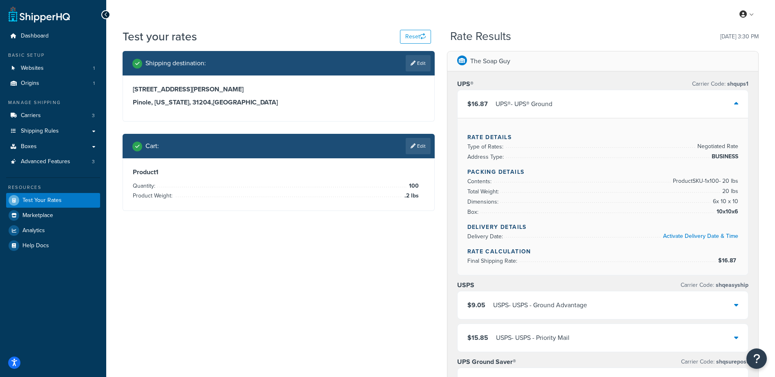
click at [579, 98] on div "$16.87 UPS® - UPS® Ground" at bounding box center [603, 104] width 291 height 28
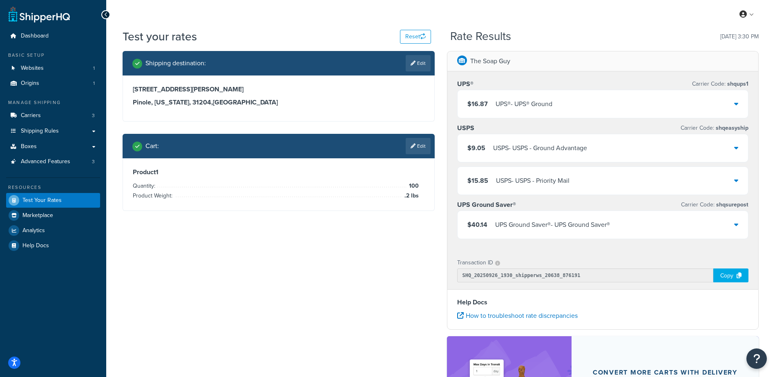
click at [582, 31] on div "Rate Results [DATE] 3:30 PM" at bounding box center [604, 36] width 308 height 13
click at [415, 61] on link "Edit" at bounding box center [418, 63] width 25 height 16
select select "GA"
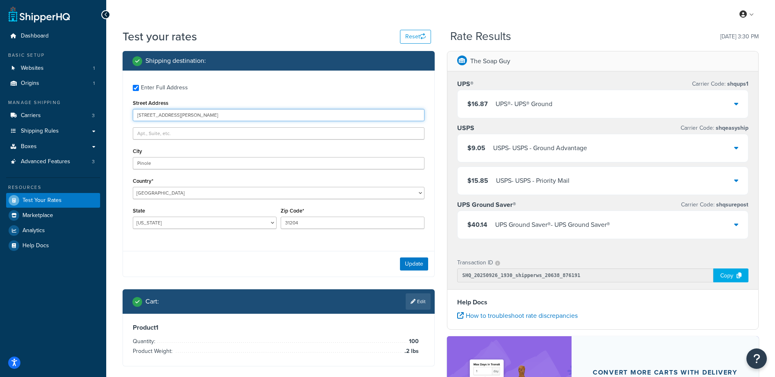
drag, startPoint x: 155, startPoint y: 107, endPoint x: 76, endPoint y: 106, distance: 79.3
click at [76, 106] on div "Dashboard Basic Setup Websites 1 Origins 1 Manage Shipping Carriers 3 Shipping …" at bounding box center [387, 261] width 775 height 523
type input "[STREET_ADDRESS]"
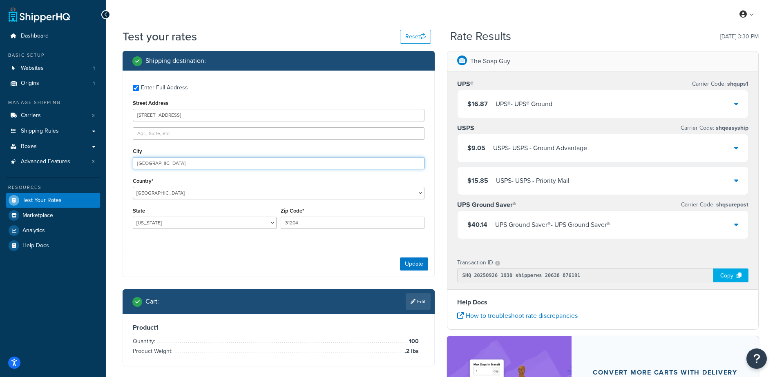
type input "[GEOGRAPHIC_DATA]"
select select "KY"
click at [308, 219] on input "31204" at bounding box center [353, 223] width 144 height 12
click at [306, 222] on input "31204" at bounding box center [353, 223] width 144 height 12
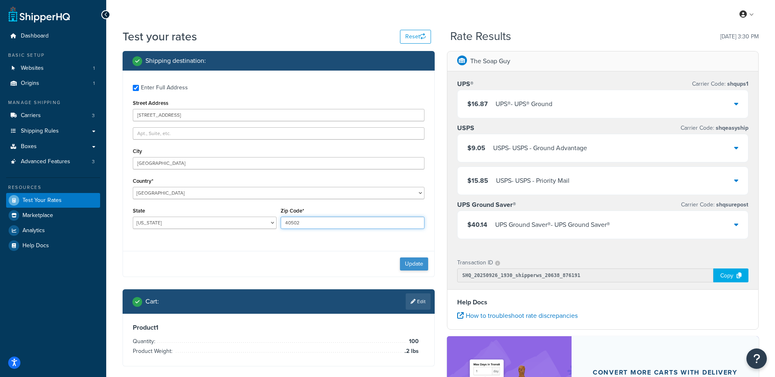
type input "40502"
drag, startPoint x: 409, startPoint y: 263, endPoint x: 258, endPoint y: 292, distance: 154.3
click at [409, 264] on button "Update" at bounding box center [414, 264] width 28 height 13
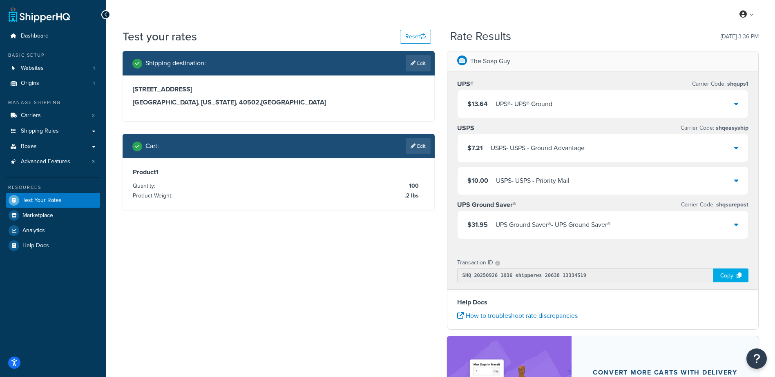
click at [418, 143] on link "Edit" at bounding box center [418, 146] width 25 height 16
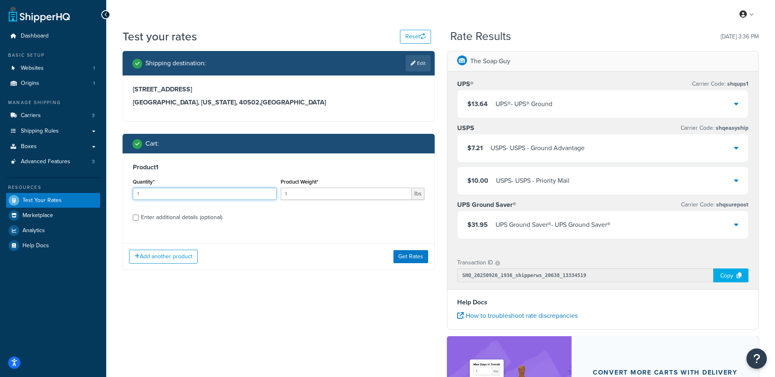
drag, startPoint x: 159, startPoint y: 196, endPoint x: 51, endPoint y: 200, distance: 108.3
click at [51, 200] on div "Dashboard Basic Setup Websites 1 Origins 1 Manage Shipping Carriers 3 Shipping …" at bounding box center [387, 261] width 775 height 523
type input "100"
type input ".2"
click at [401, 257] on button "Get Rates" at bounding box center [410, 256] width 35 height 13
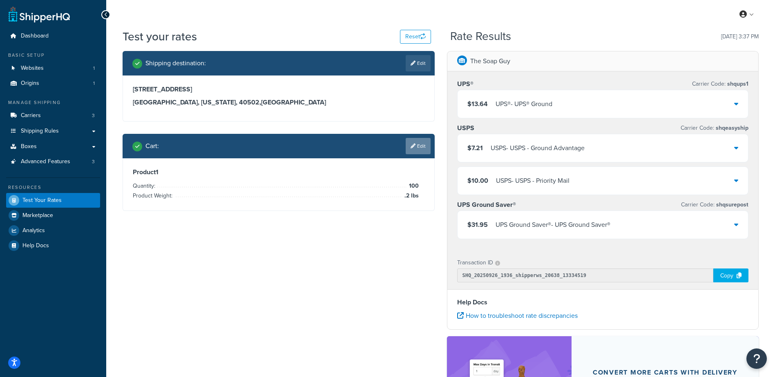
click at [416, 143] on link "Edit" at bounding box center [418, 146] width 25 height 16
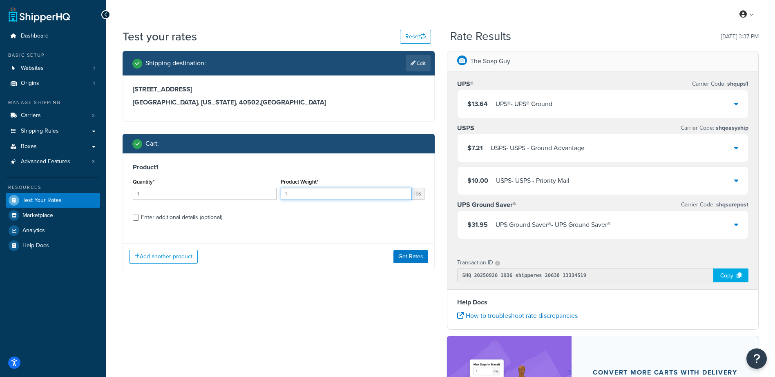
drag, startPoint x: 311, startPoint y: 198, endPoint x: 219, endPoint y: 201, distance: 92.8
click at [296, 199] on input "1" at bounding box center [346, 194] width 131 height 12
drag, startPoint x: 197, startPoint y: 193, endPoint x: 49, endPoint y: 182, distance: 148.7
click at [49, 182] on div "Dashboard Basic Setup Websites 1 Origins 1 Manage Shipping Carriers 3 Shipping …" at bounding box center [387, 261] width 775 height 523
type input "100"
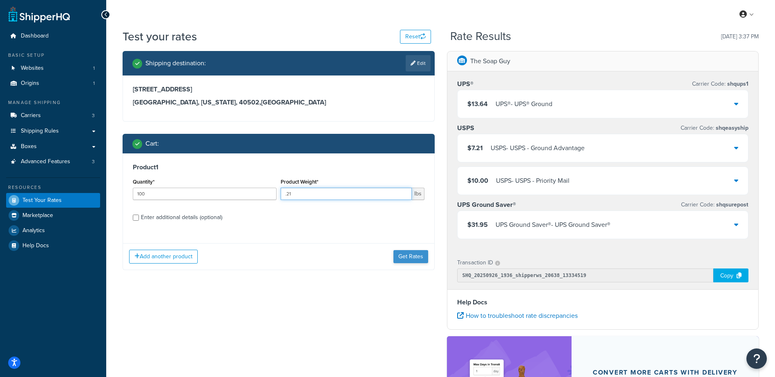
type input ".21"
click at [403, 254] on button "Get Rates" at bounding box center [410, 256] width 35 height 13
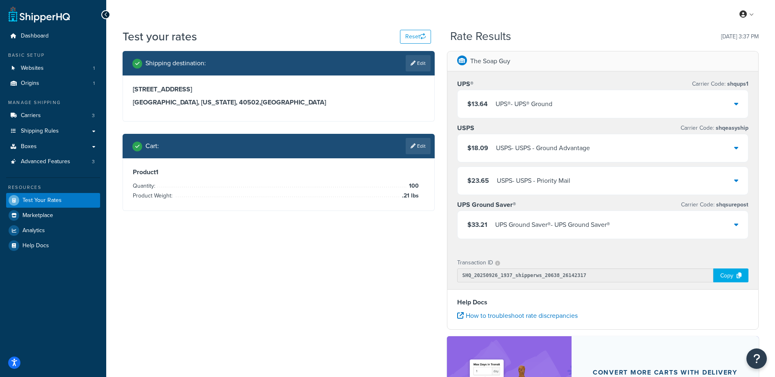
click at [418, 152] on link "Edit" at bounding box center [418, 146] width 25 height 16
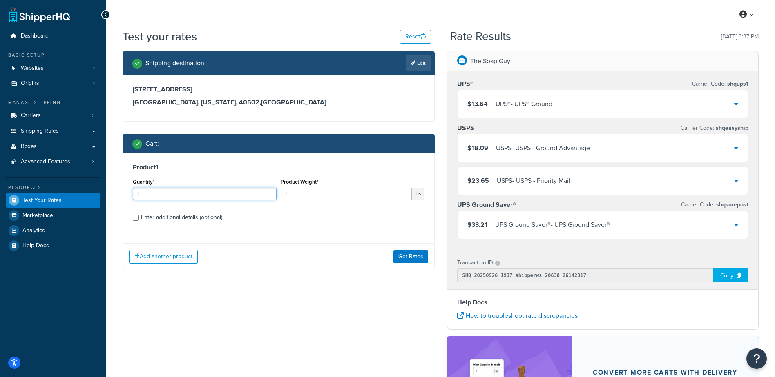
drag, startPoint x: 163, startPoint y: 196, endPoint x: 83, endPoint y: 201, distance: 79.8
click at [83, 201] on div "Dashboard Basic Setup Websites 1 Origins 1 Manage Shipping Carriers 3 Shipping …" at bounding box center [387, 261] width 775 height 523
type input "100"
type input ".2"
click at [408, 259] on button "Get Rates" at bounding box center [410, 256] width 35 height 13
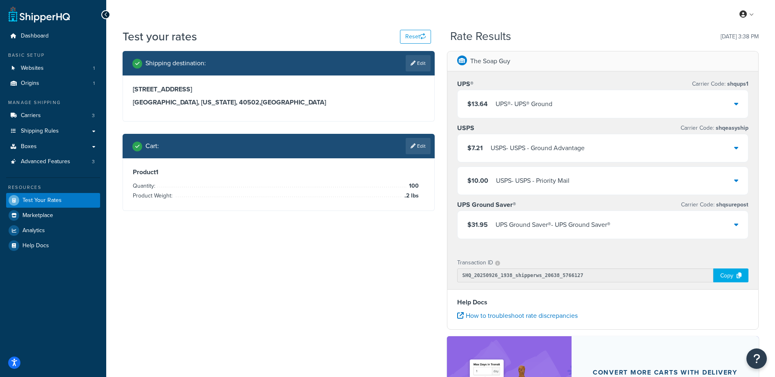
click at [407, 148] on link "Edit" at bounding box center [418, 146] width 25 height 16
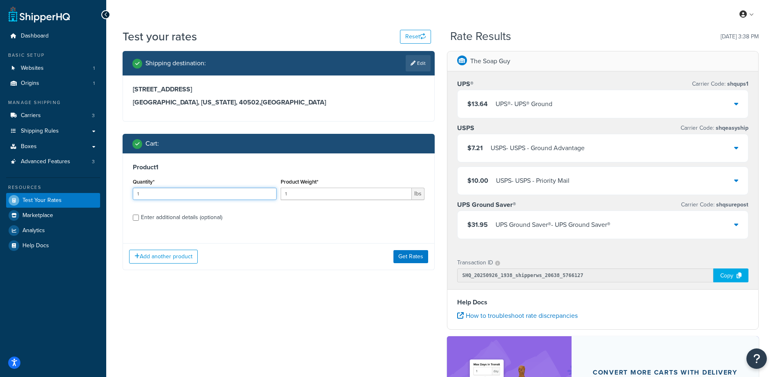
drag, startPoint x: 182, startPoint y: 192, endPoint x: 49, endPoint y: 193, distance: 133.2
click at [49, 193] on div "Dashboard Basic Setup Websites 1 Origins 1 Manage Shipping Carriers 3 Shipping …" at bounding box center [387, 261] width 775 height 523
type input "100"
type input ".21"
drag, startPoint x: 408, startPoint y: 256, endPoint x: 389, endPoint y: 263, distance: 20.2
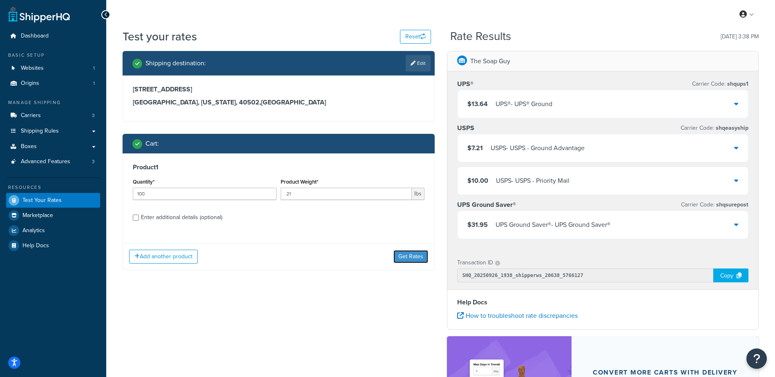
click at [408, 257] on button "Get Rates" at bounding box center [410, 256] width 35 height 13
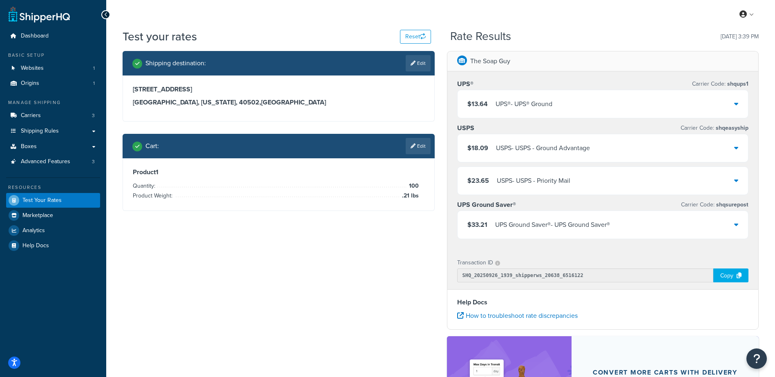
click at [307, 240] on div "Shipping destination : Edit [STREET_ADDRESS][US_STATE] Cart : Edit Product 1 Qu…" at bounding box center [440, 266] width 648 height 431
